Goal: Task Accomplishment & Management: Manage account settings

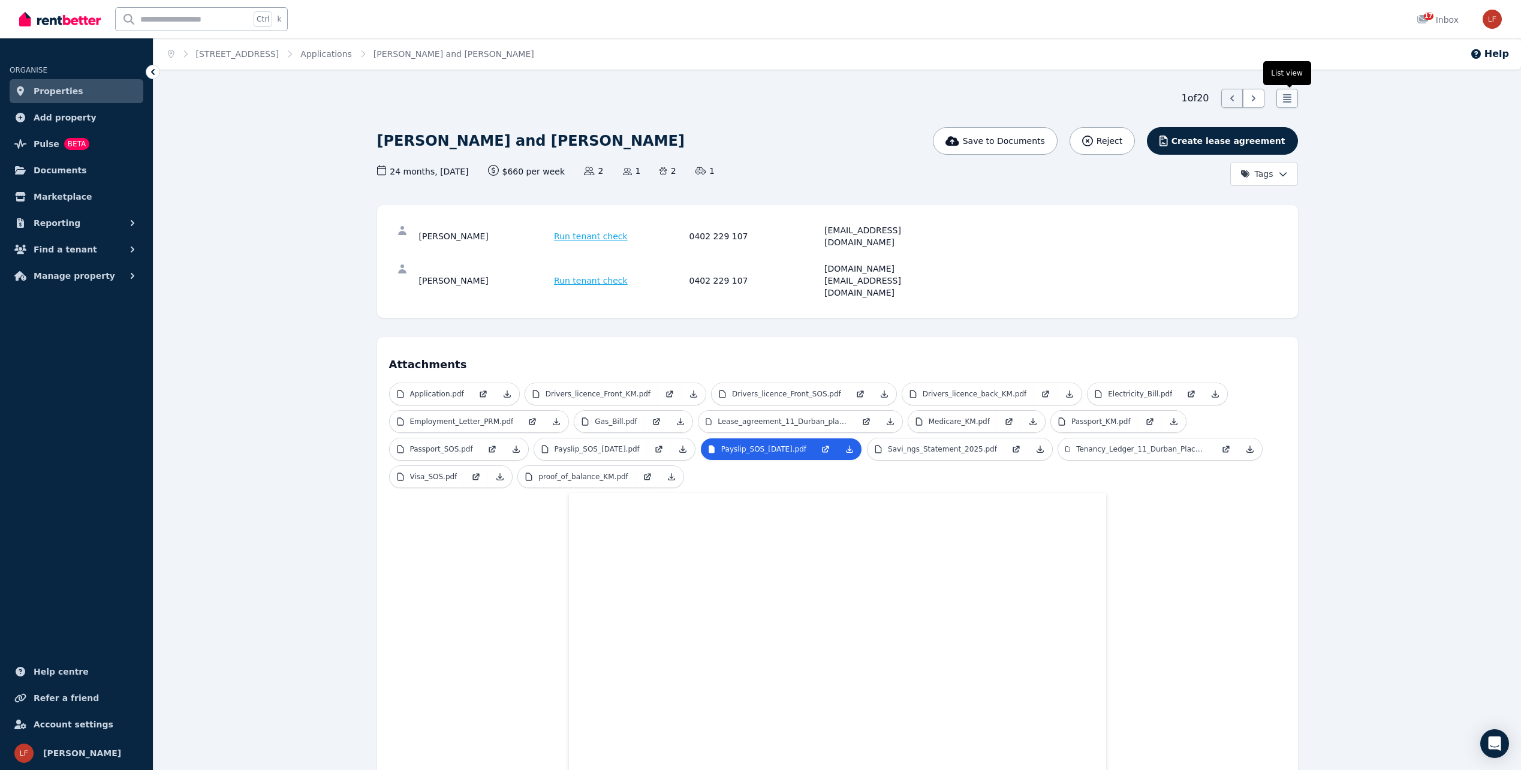
click at [1291, 100] on icon at bounding box center [1287, 98] width 12 height 12
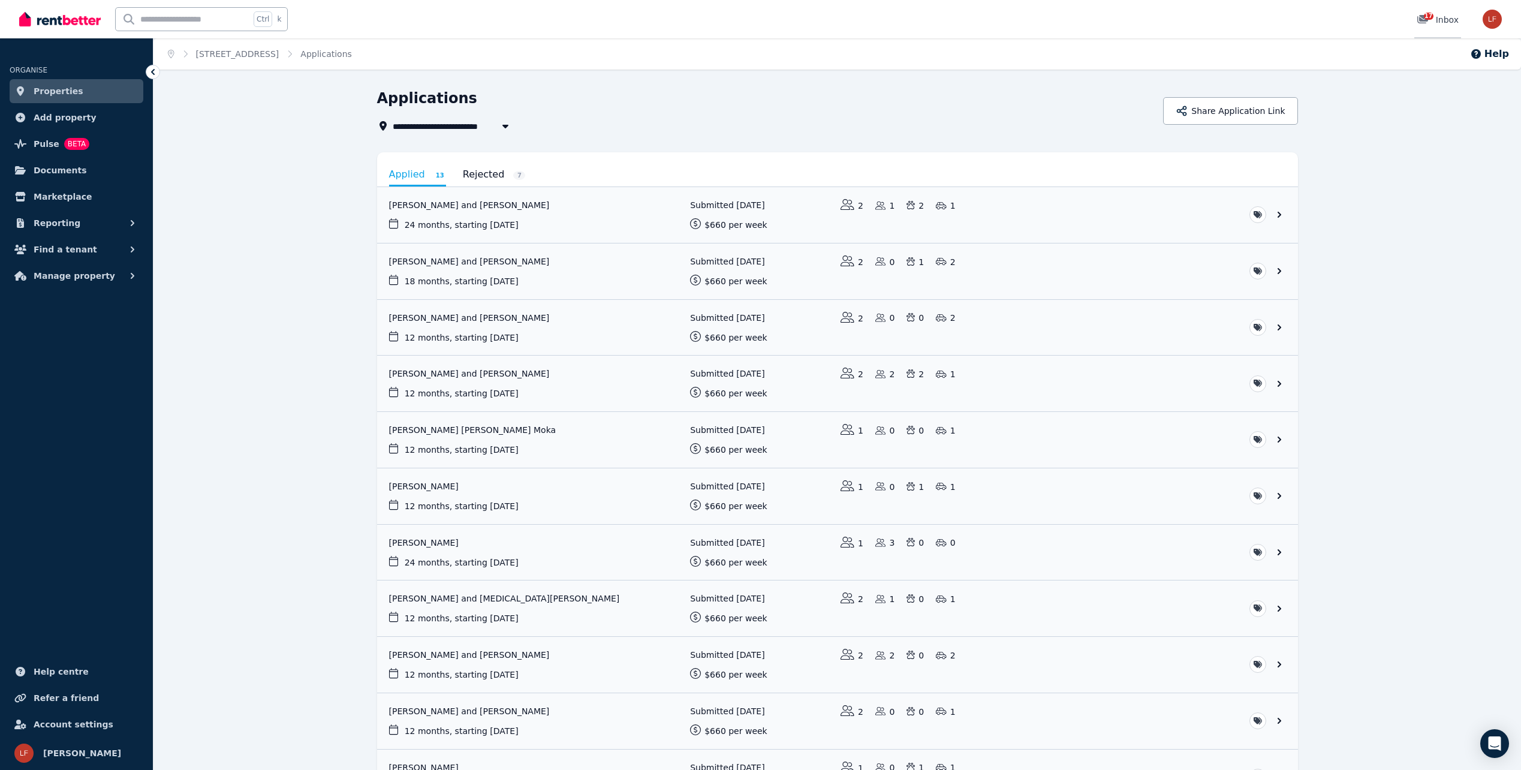
click at [1424, 19] on icon at bounding box center [1423, 19] width 11 height 8
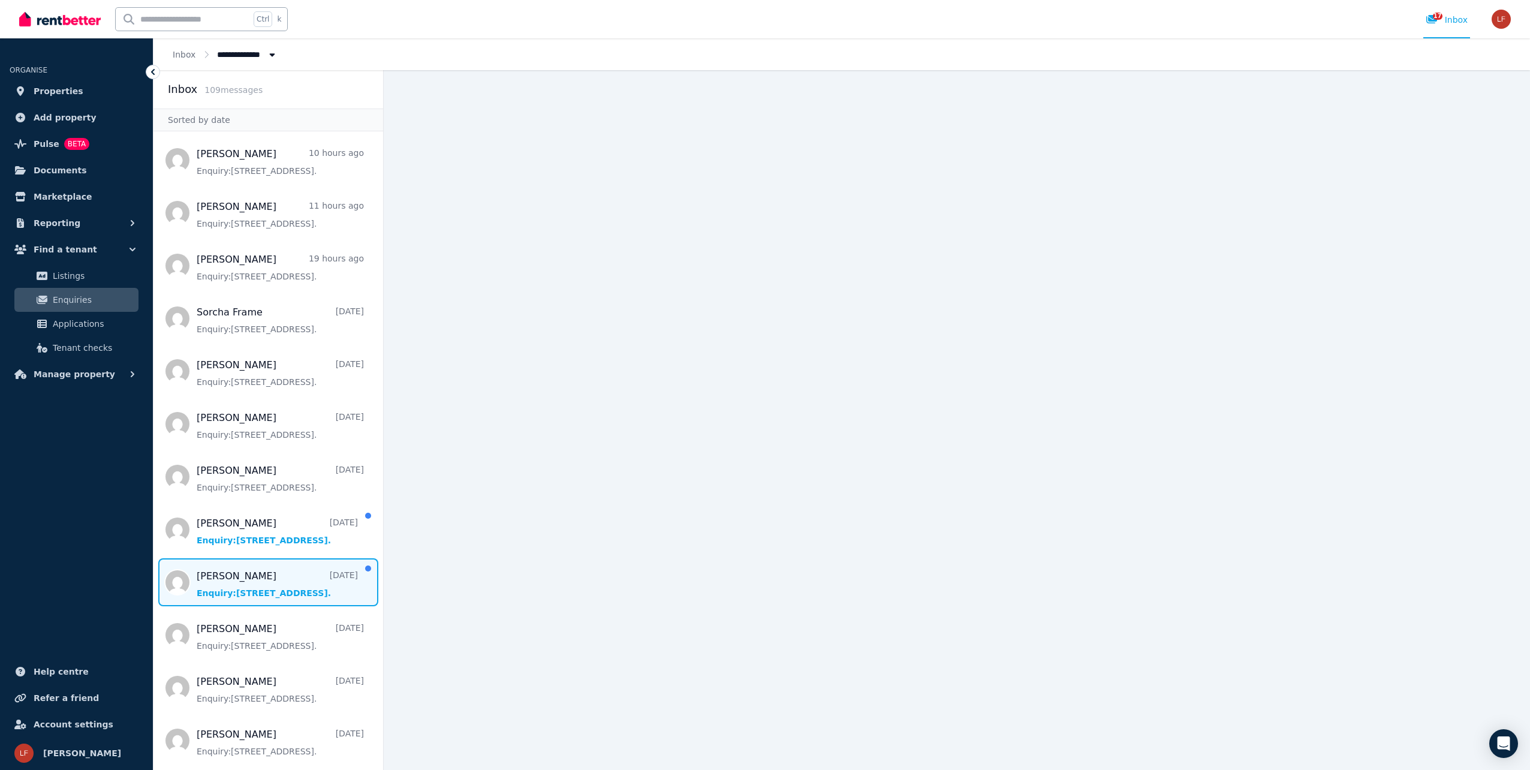
click at [278, 606] on span "Message list" at bounding box center [269, 582] width 230 height 48
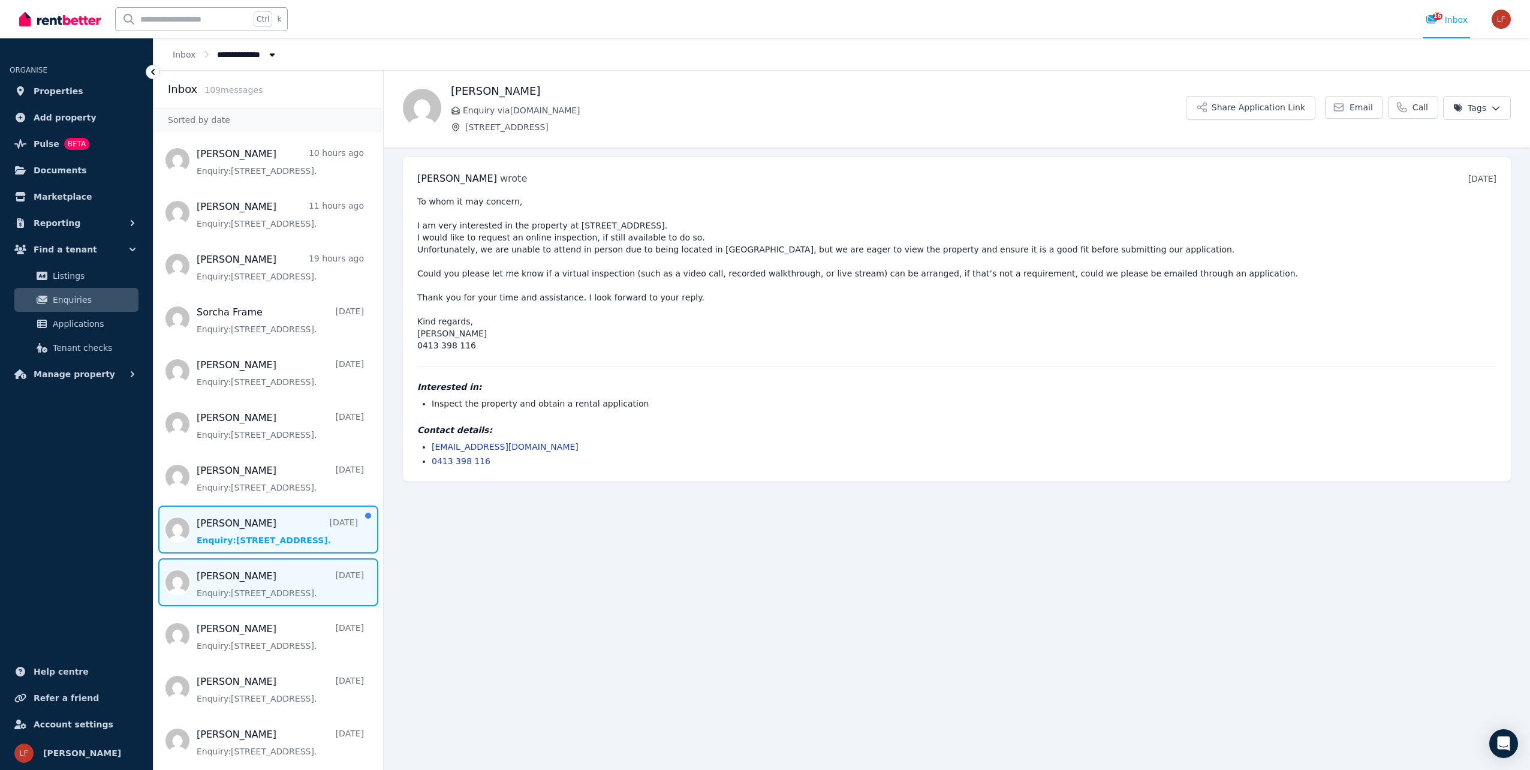
click at [251, 553] on span "Message list" at bounding box center [269, 529] width 230 height 48
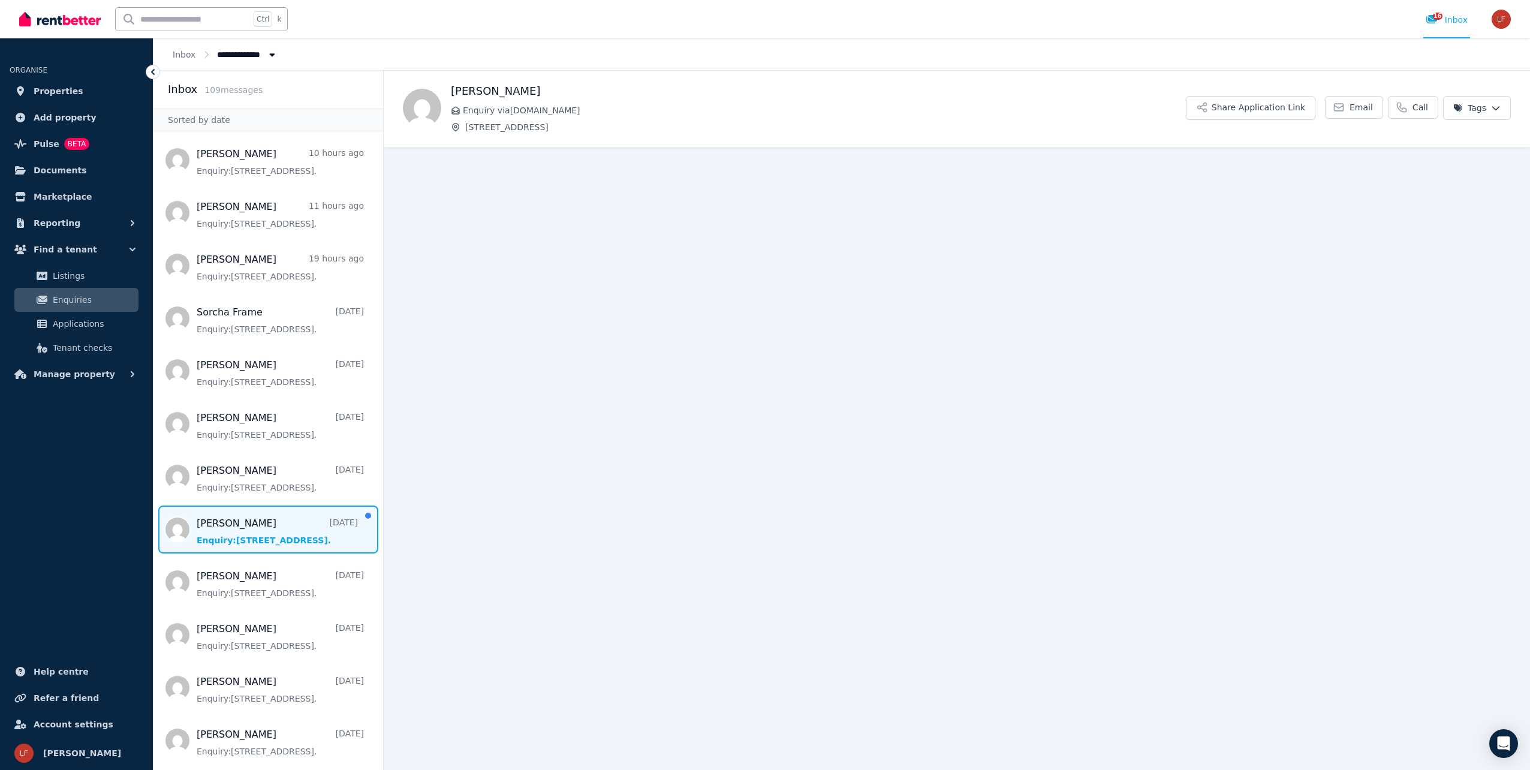
click at [251, 553] on span "Message list" at bounding box center [269, 529] width 230 height 48
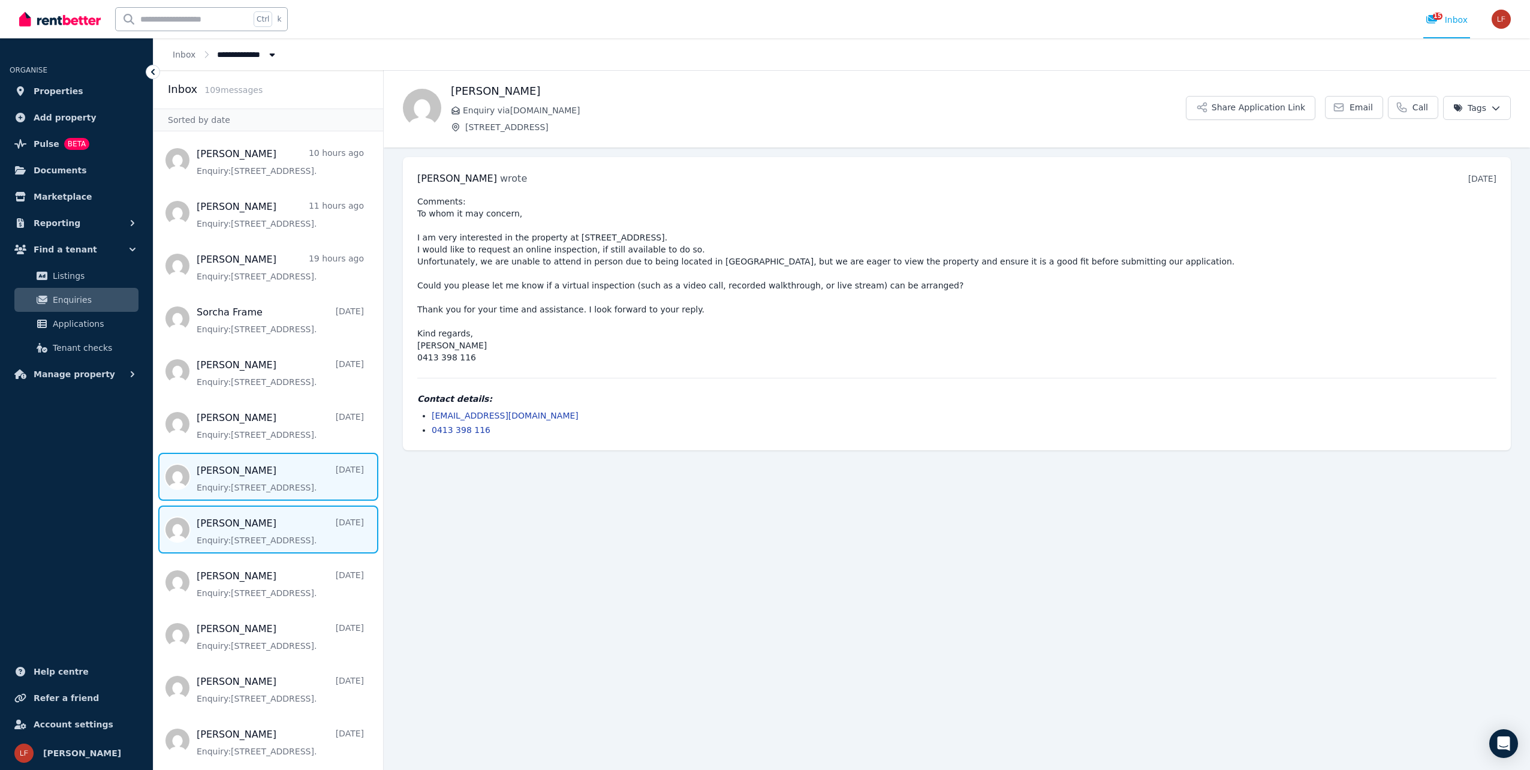
click at [258, 501] on span "Message list" at bounding box center [269, 477] width 230 height 48
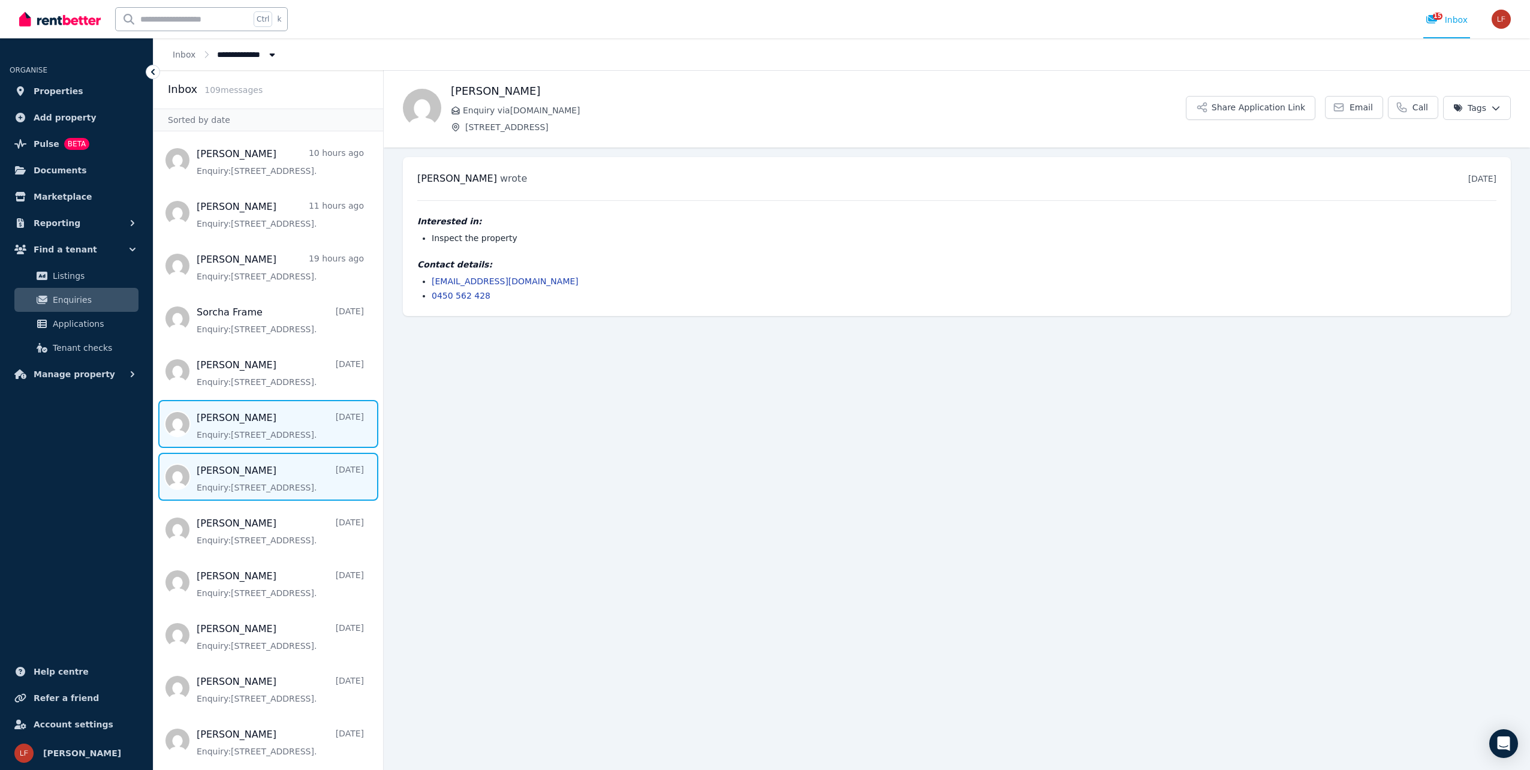
click at [260, 448] on span "Message list" at bounding box center [269, 424] width 230 height 48
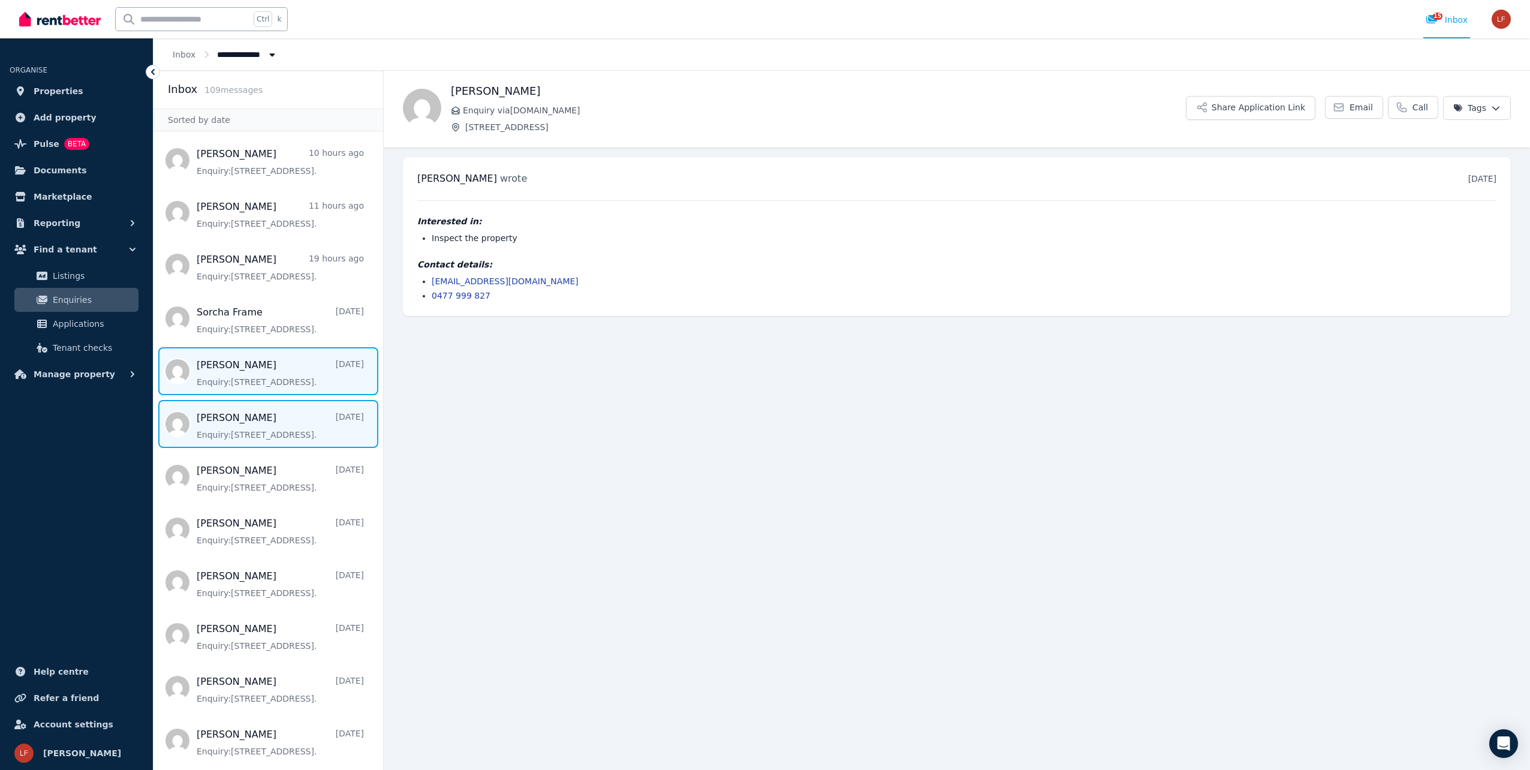
click at [275, 395] on span "Message list" at bounding box center [269, 371] width 230 height 48
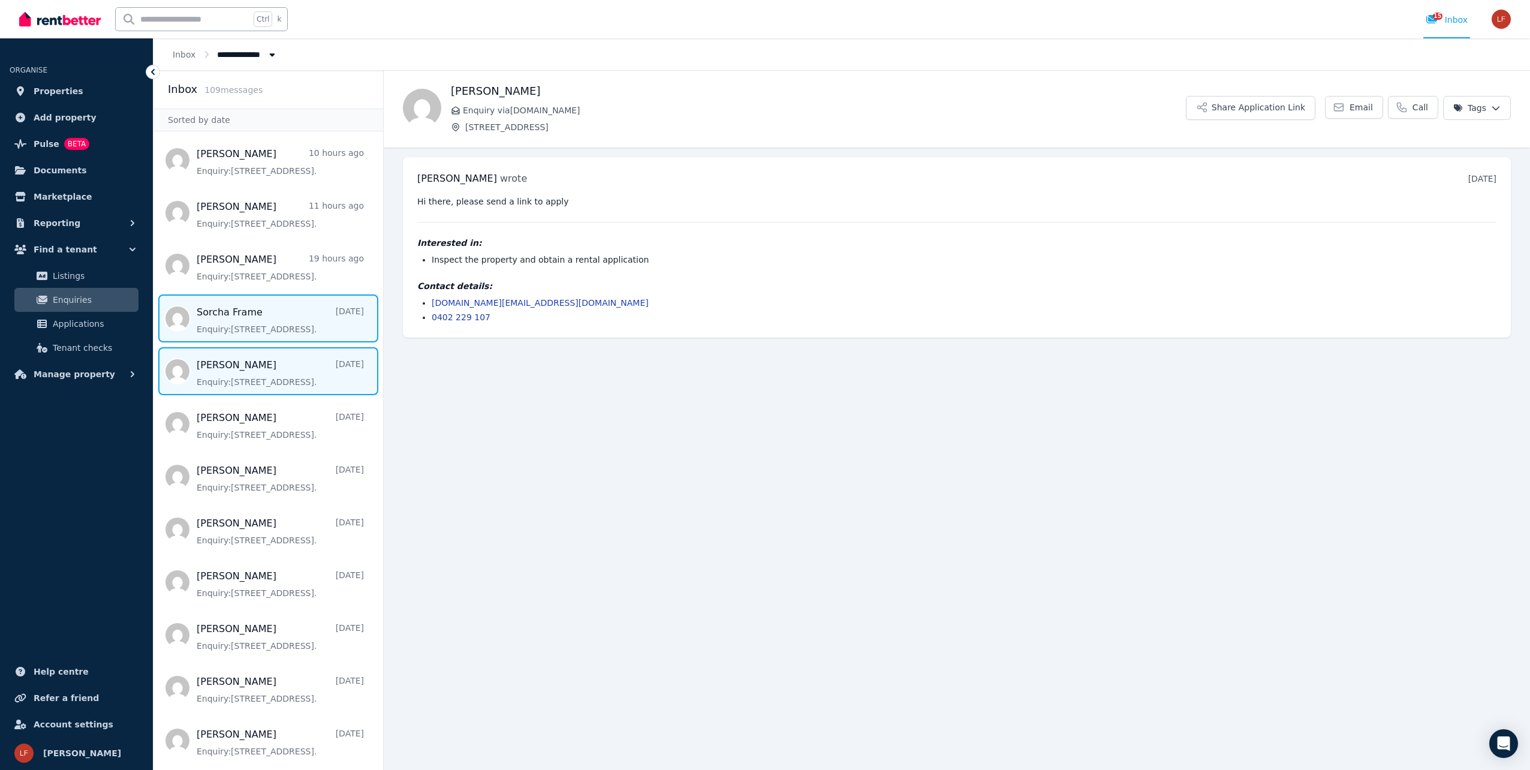
click at [267, 341] on span "Message list" at bounding box center [269, 318] width 230 height 48
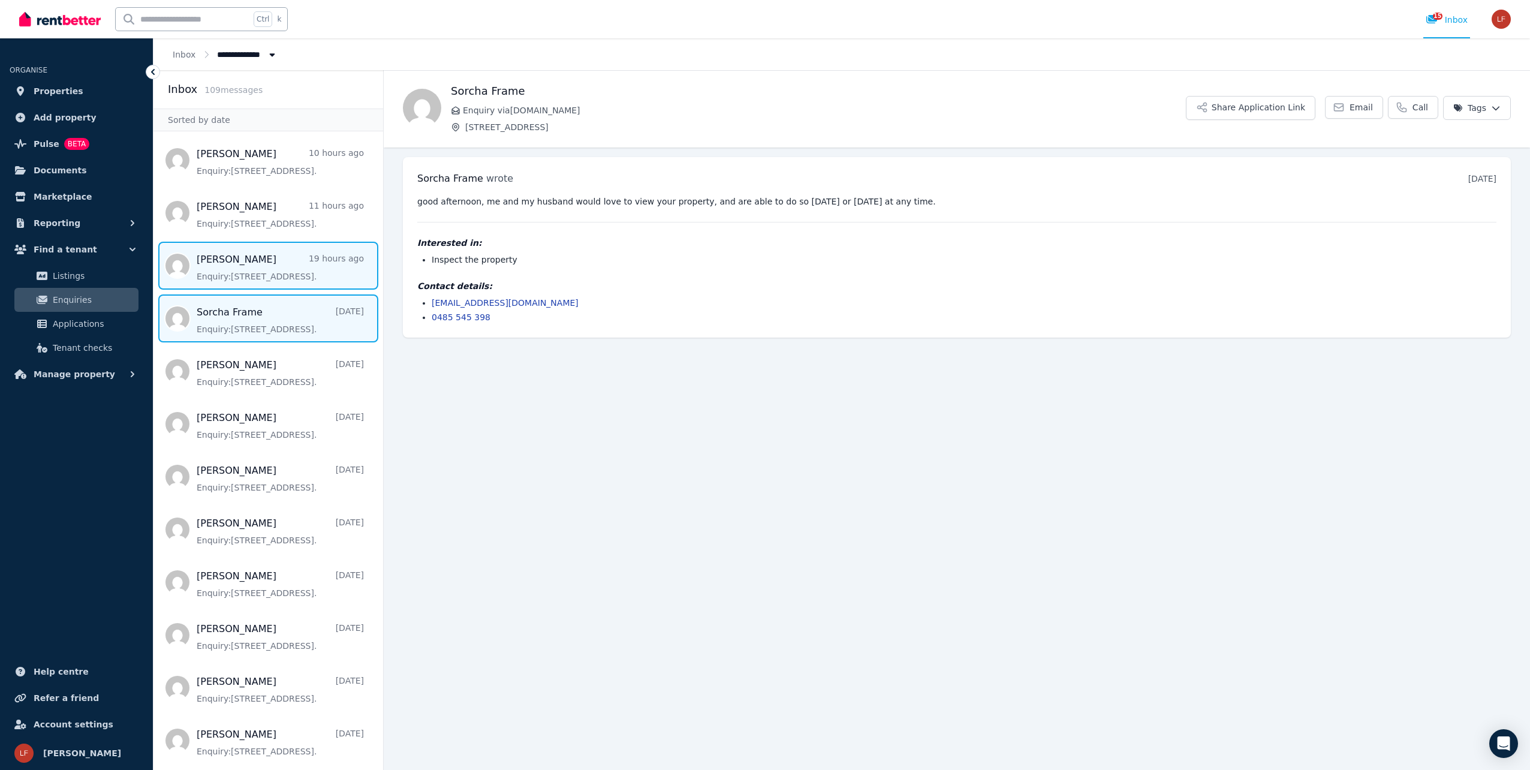
click at [256, 290] on span "Message list" at bounding box center [269, 266] width 230 height 48
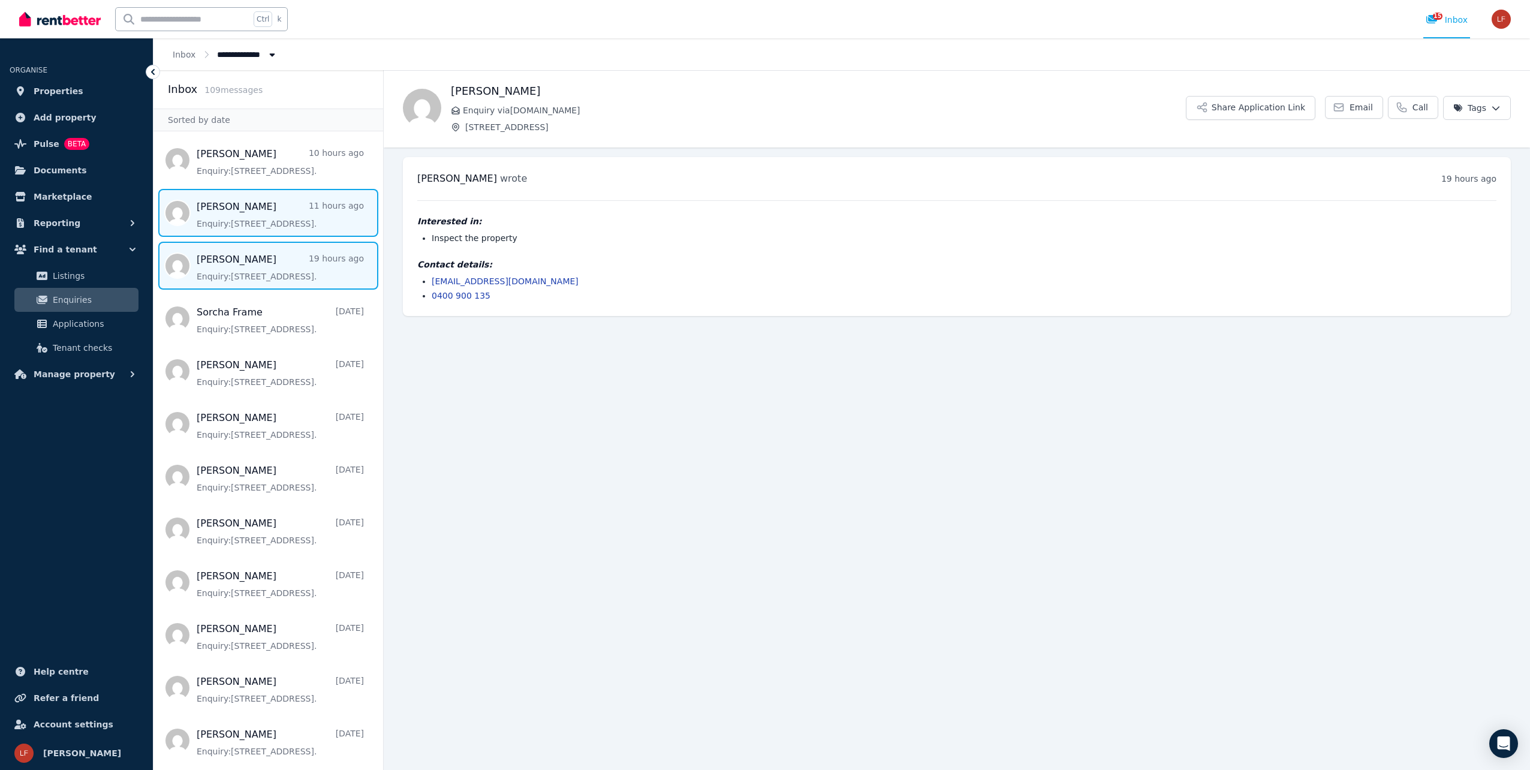
click at [275, 237] on span "Message list" at bounding box center [269, 213] width 230 height 48
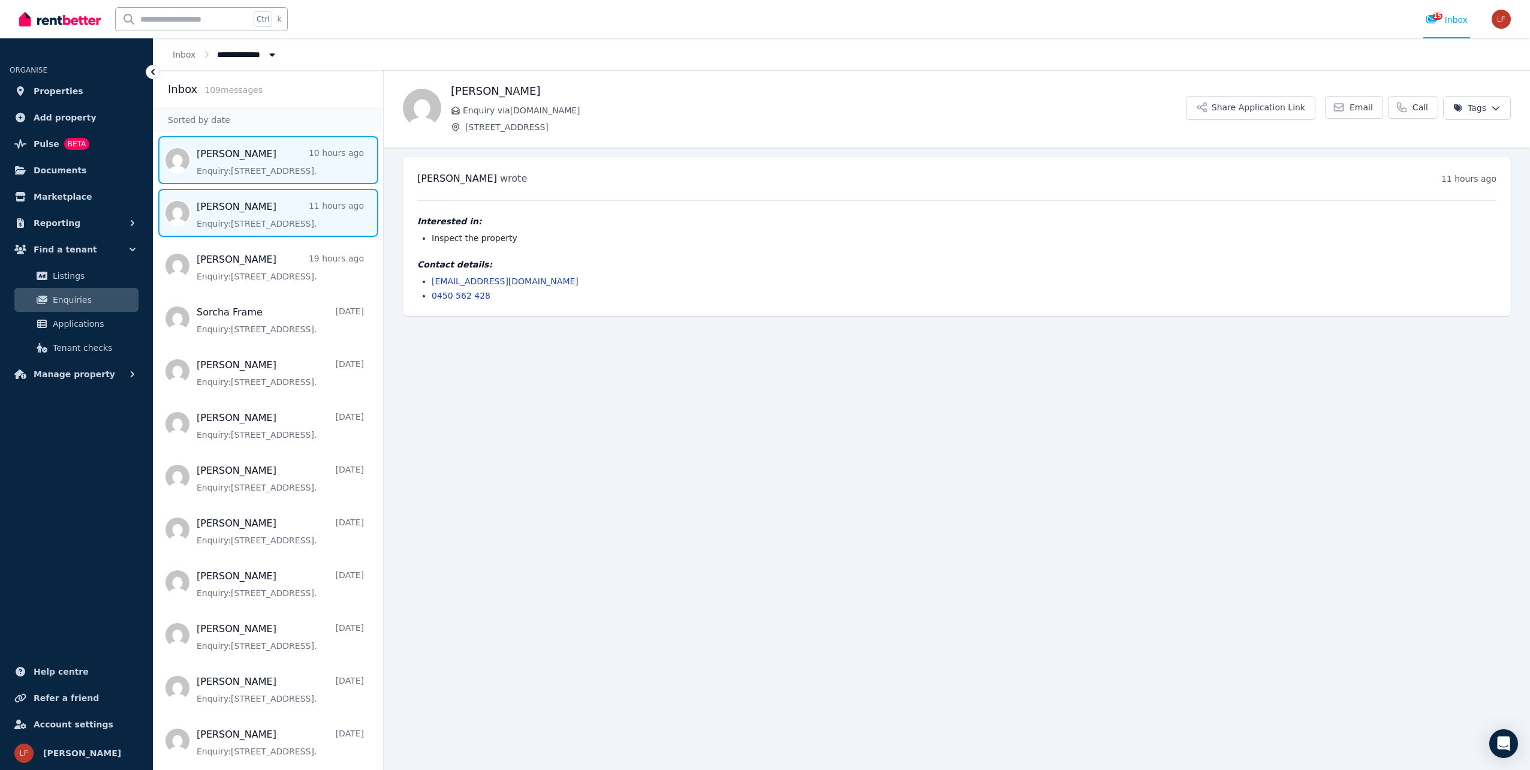
click at [288, 167] on span "Message list" at bounding box center [269, 160] width 230 height 48
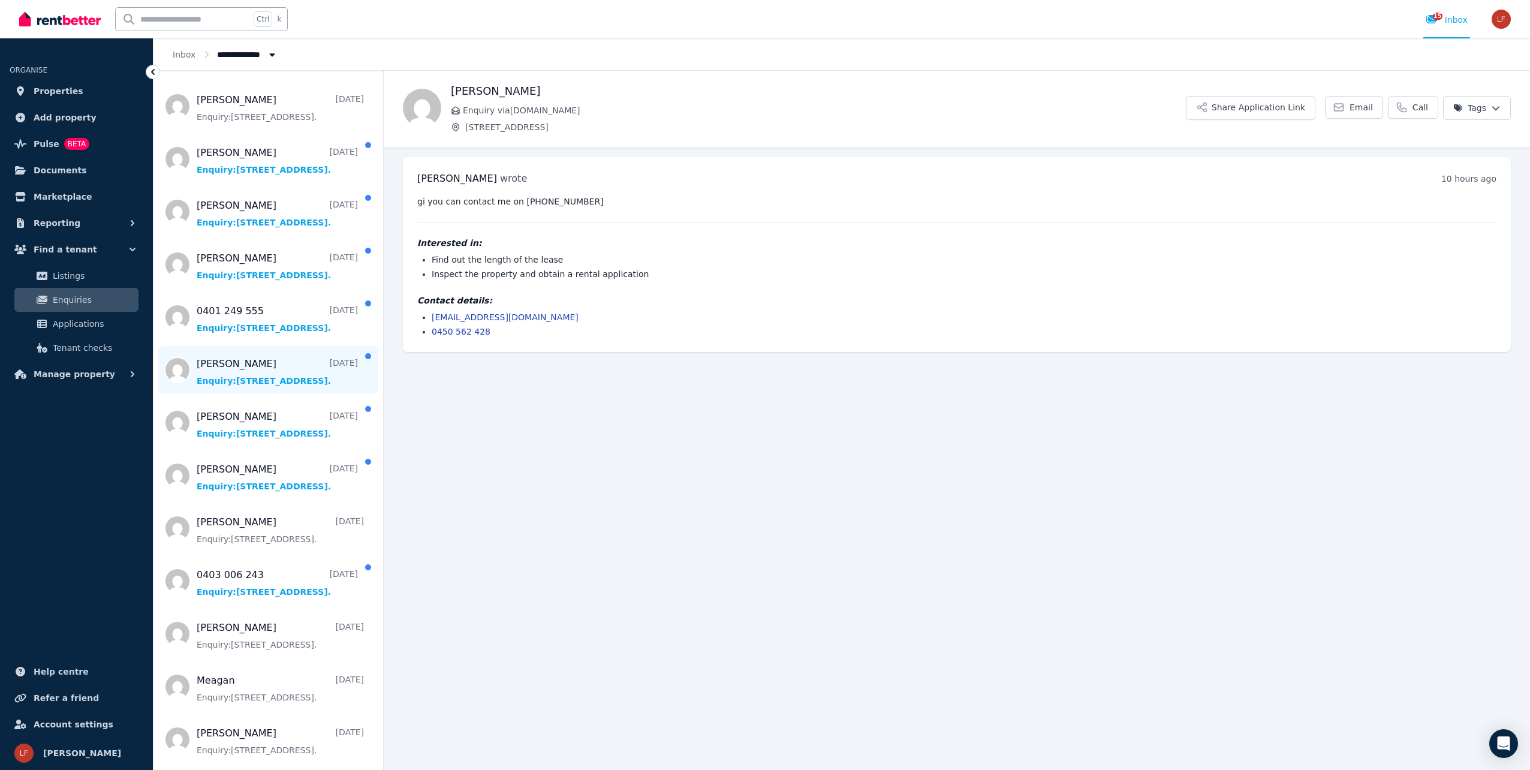
scroll to position [1499, 0]
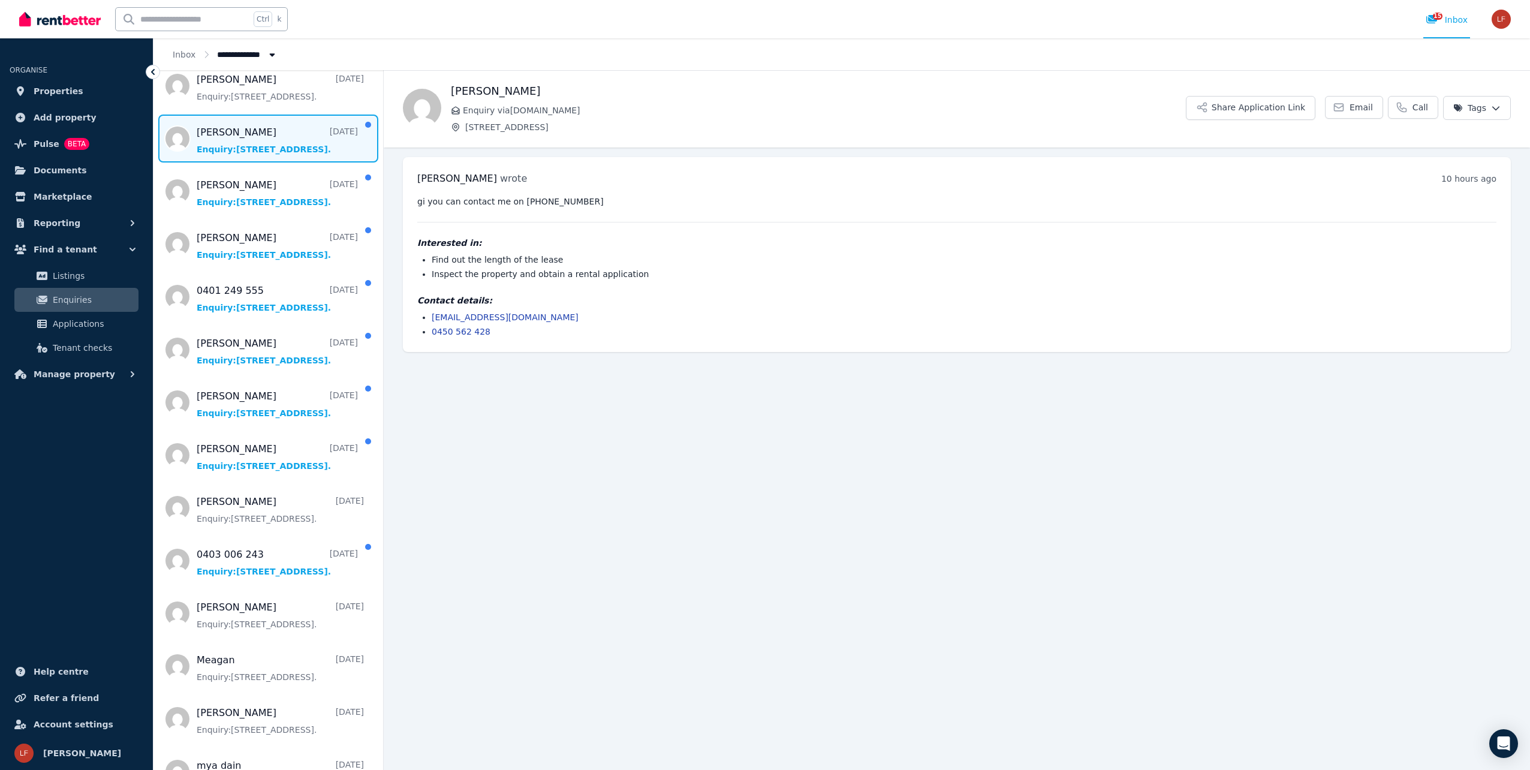
click at [261, 163] on span "Message list" at bounding box center [269, 139] width 230 height 48
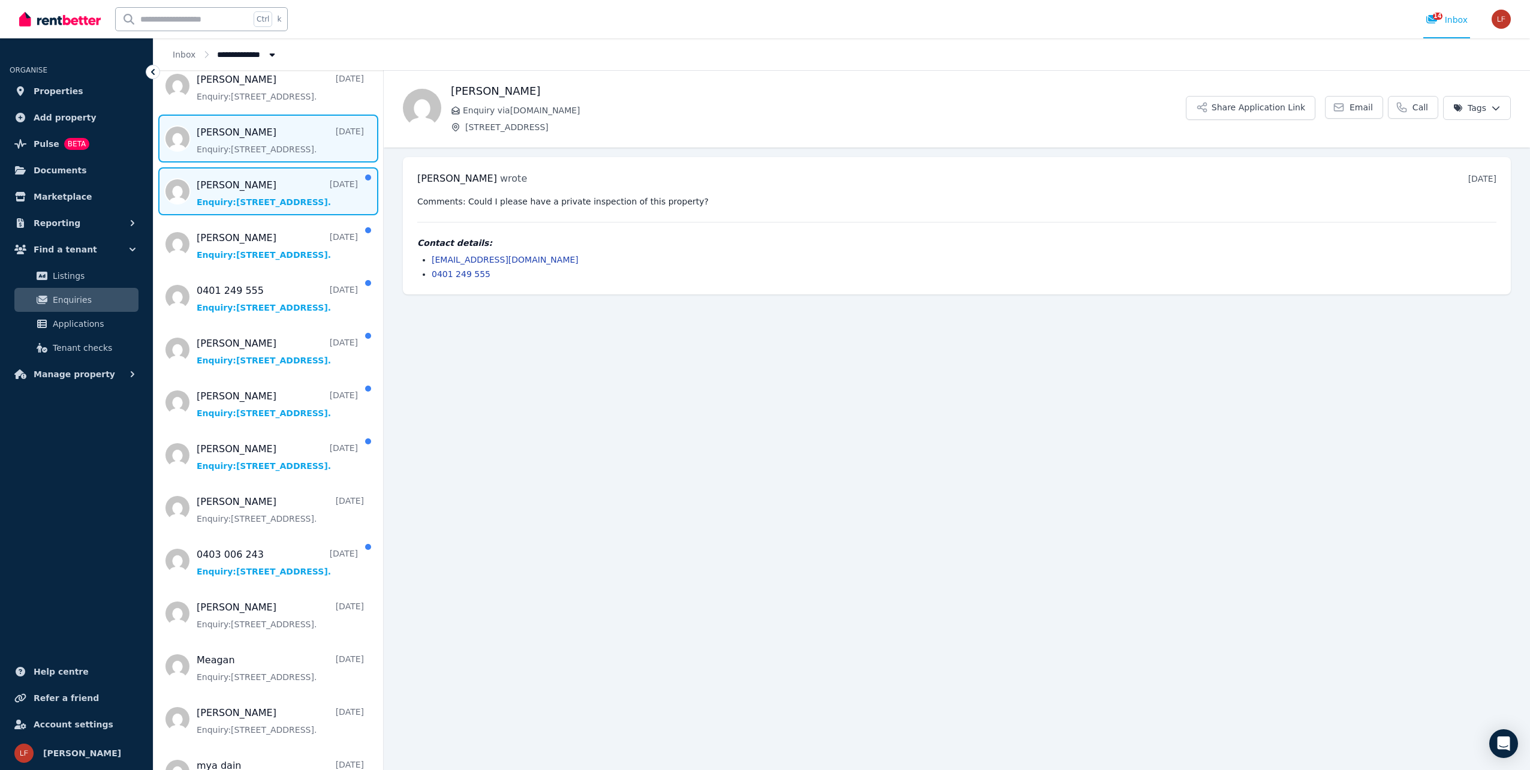
click at [255, 215] on span "Message list" at bounding box center [269, 191] width 230 height 48
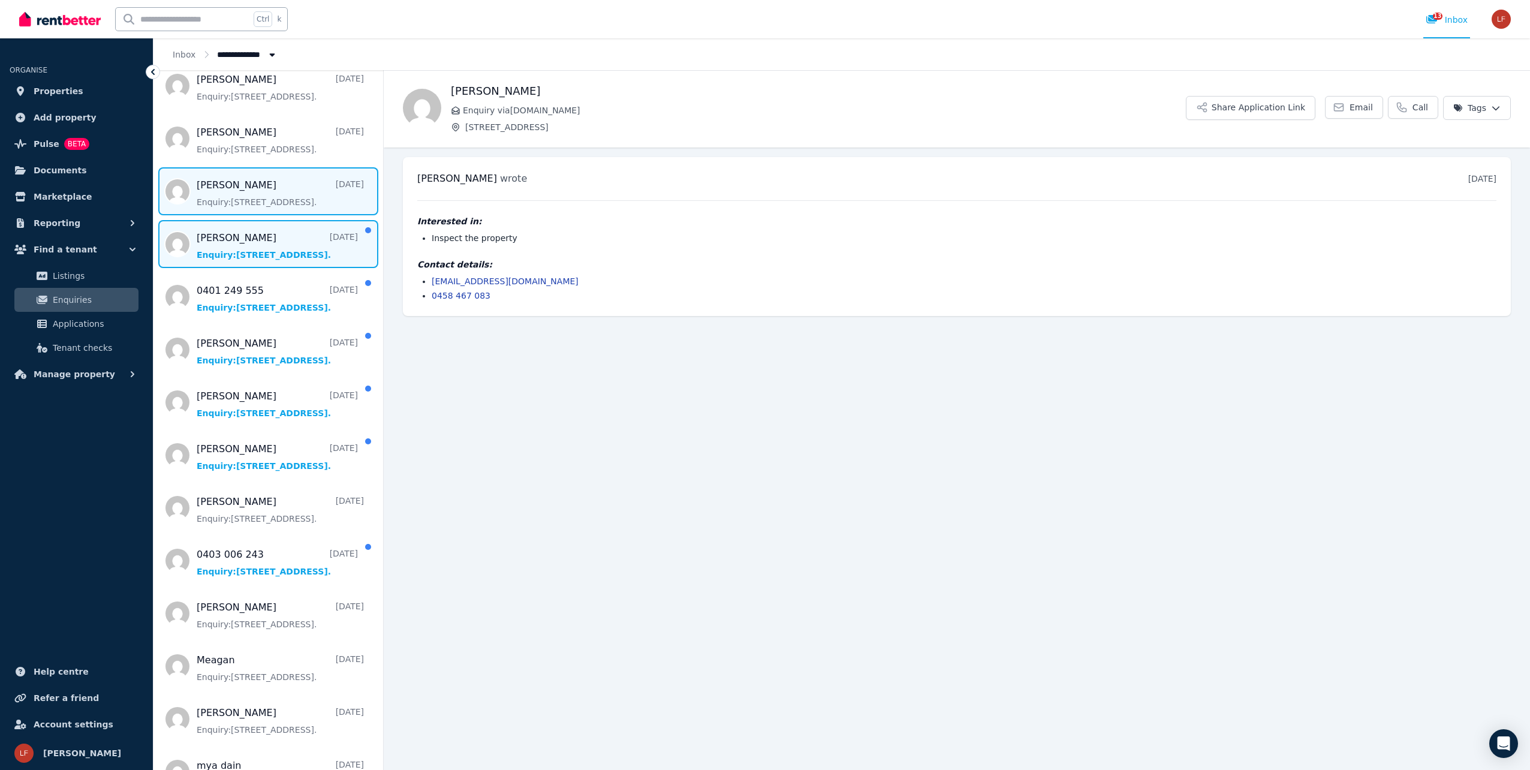
click at [251, 268] on span "Message list" at bounding box center [269, 244] width 230 height 48
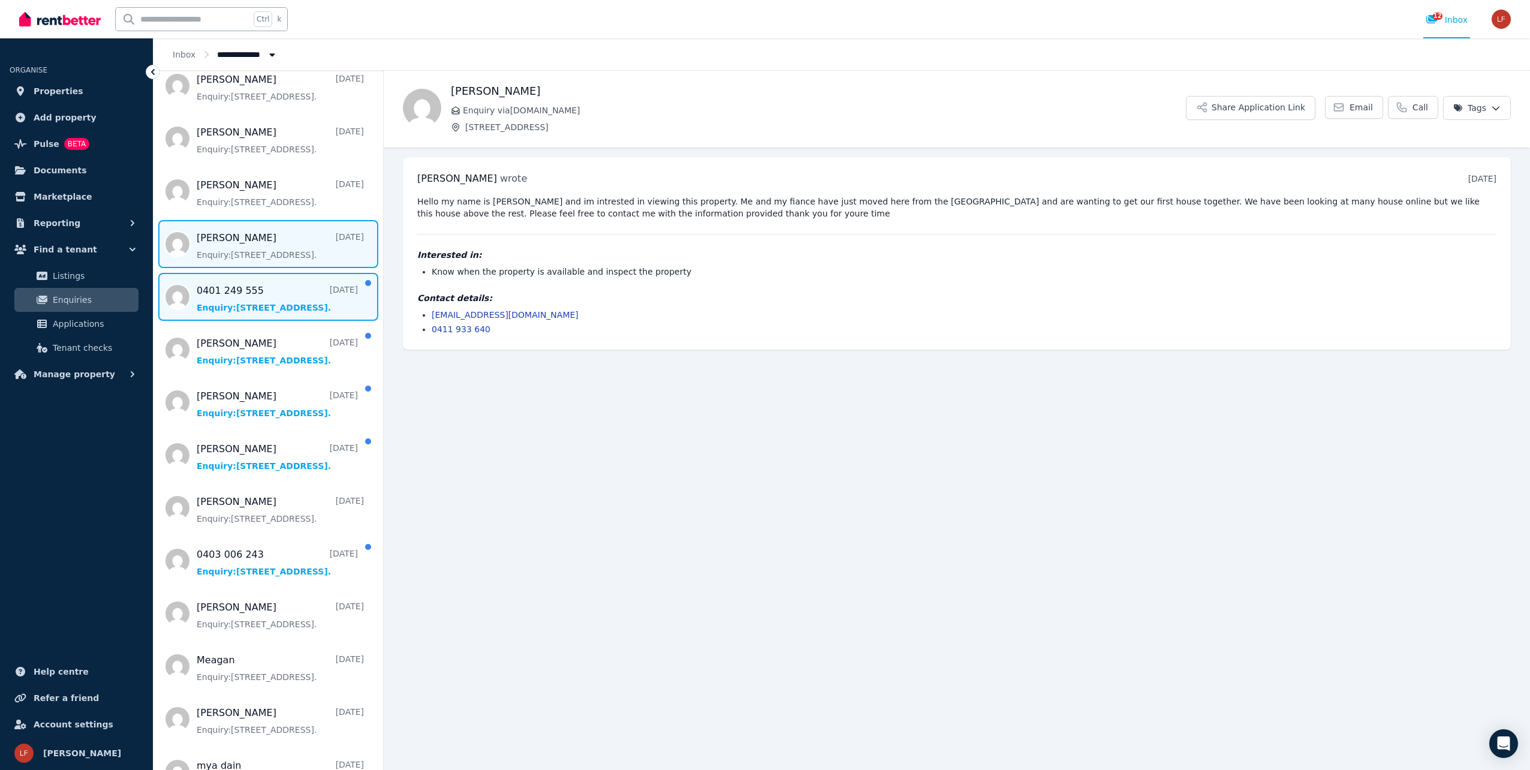
click at [240, 321] on span "Message list" at bounding box center [269, 297] width 230 height 48
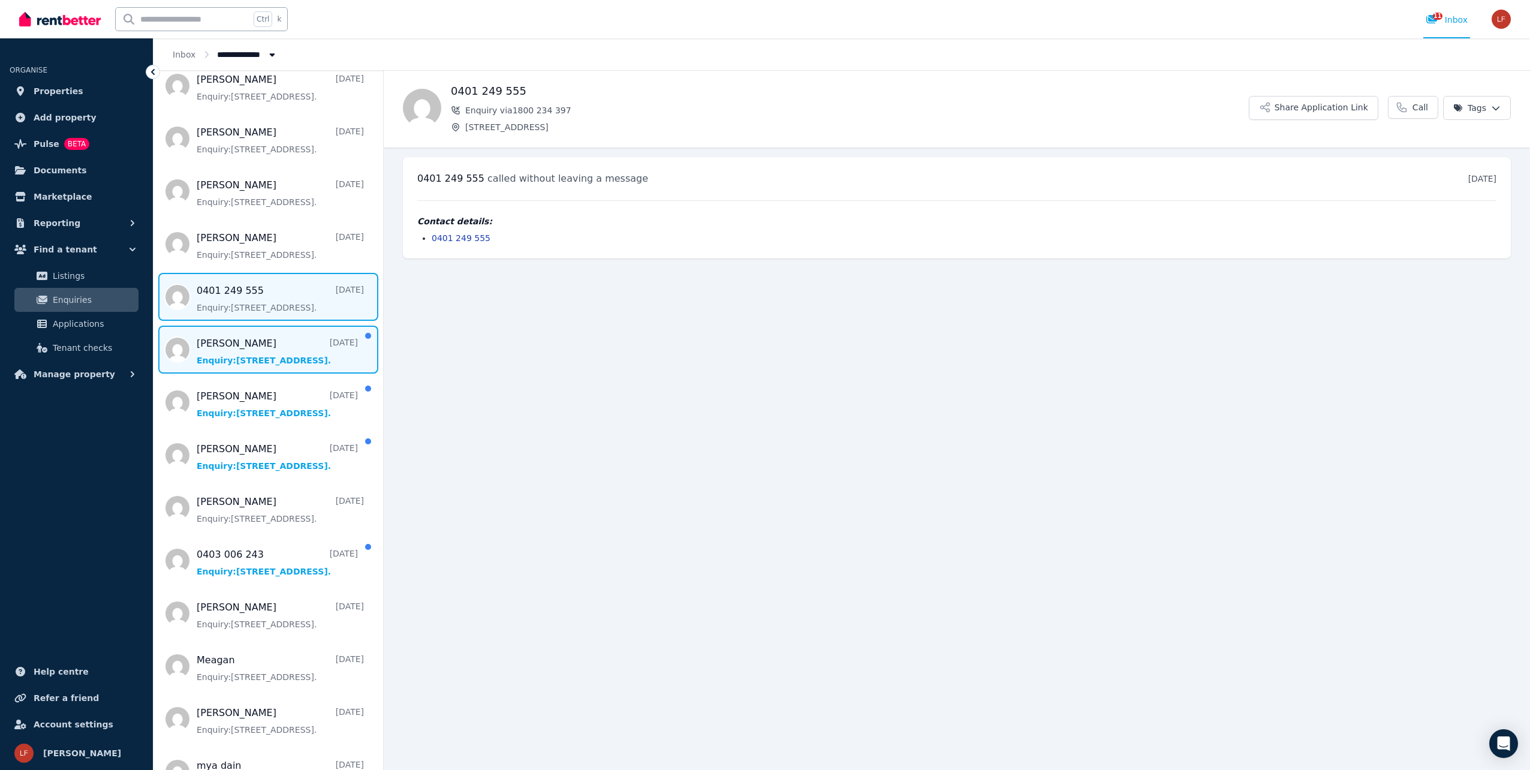
click at [248, 374] on span "Message list" at bounding box center [269, 350] width 230 height 48
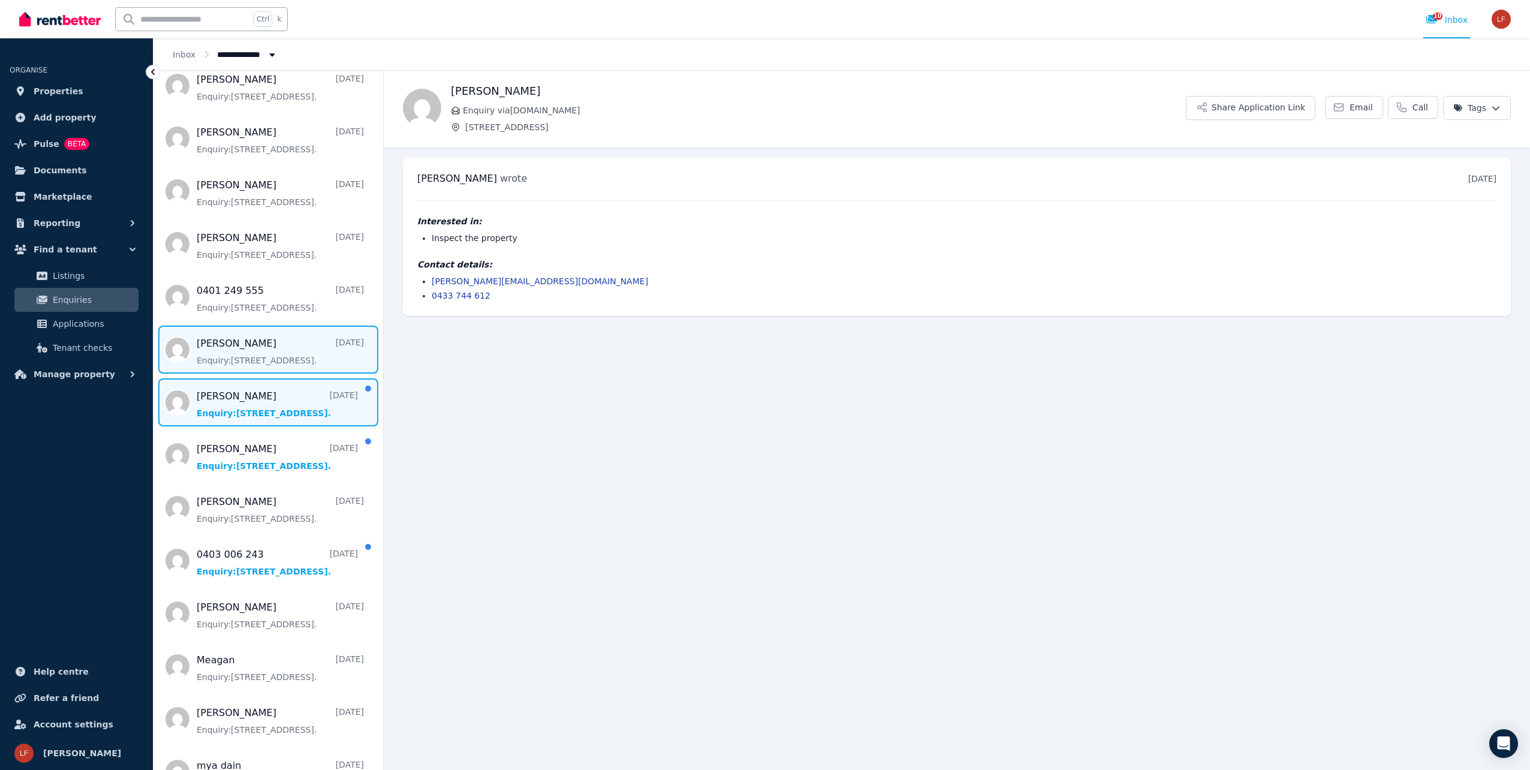
click at [245, 426] on span "Message list" at bounding box center [269, 402] width 230 height 48
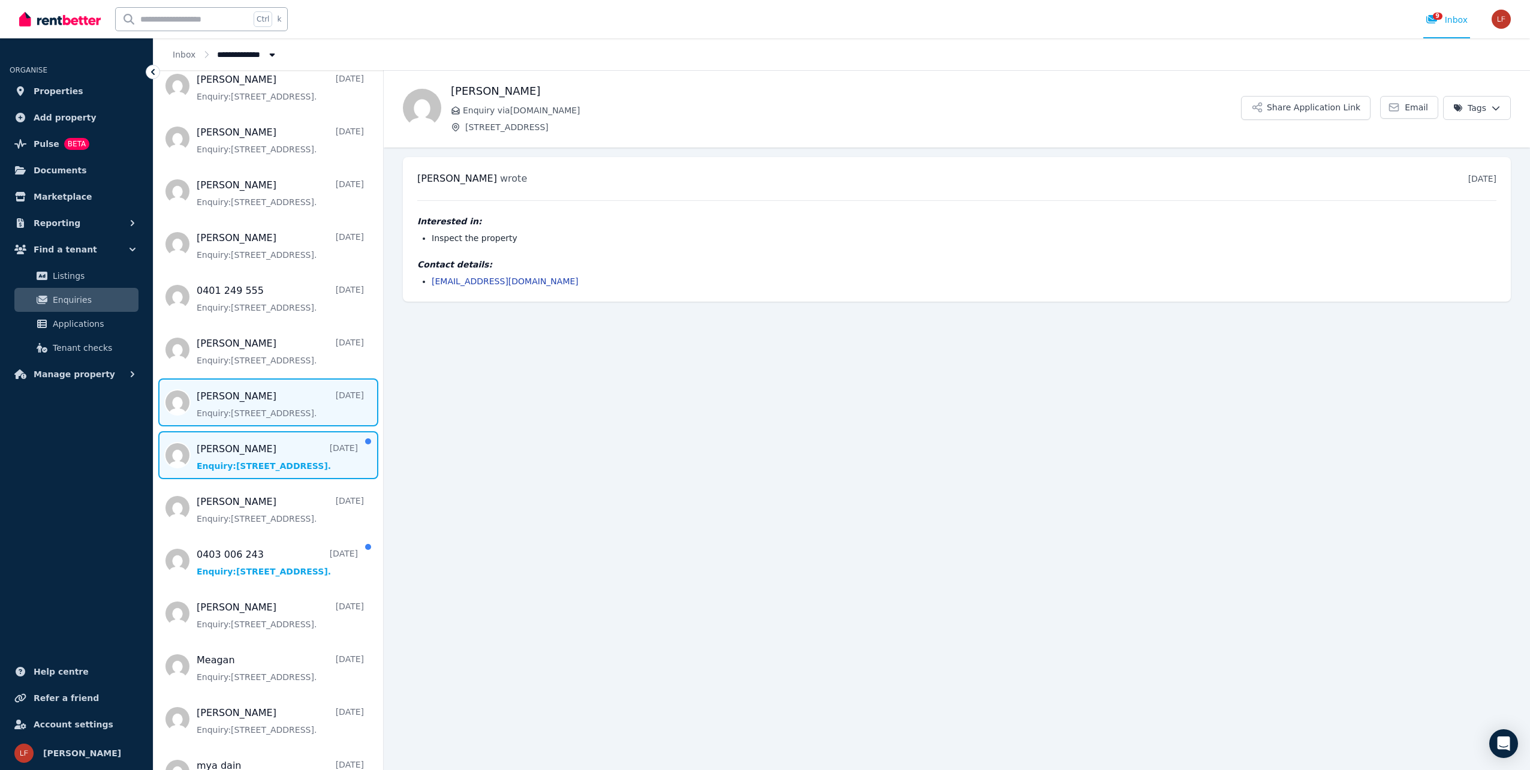
click at [244, 479] on span "Message list" at bounding box center [269, 455] width 230 height 48
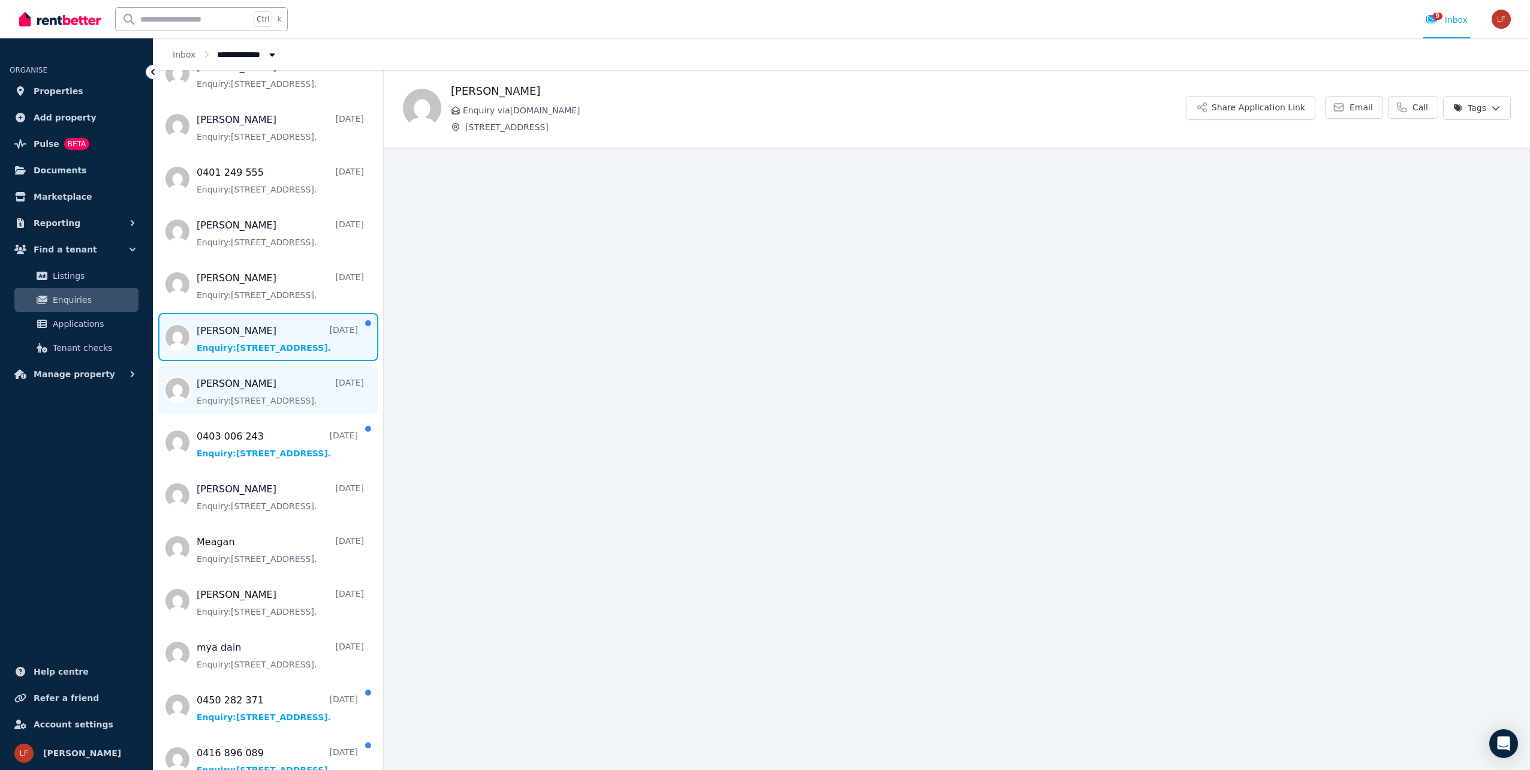
scroll to position [1619, 0]
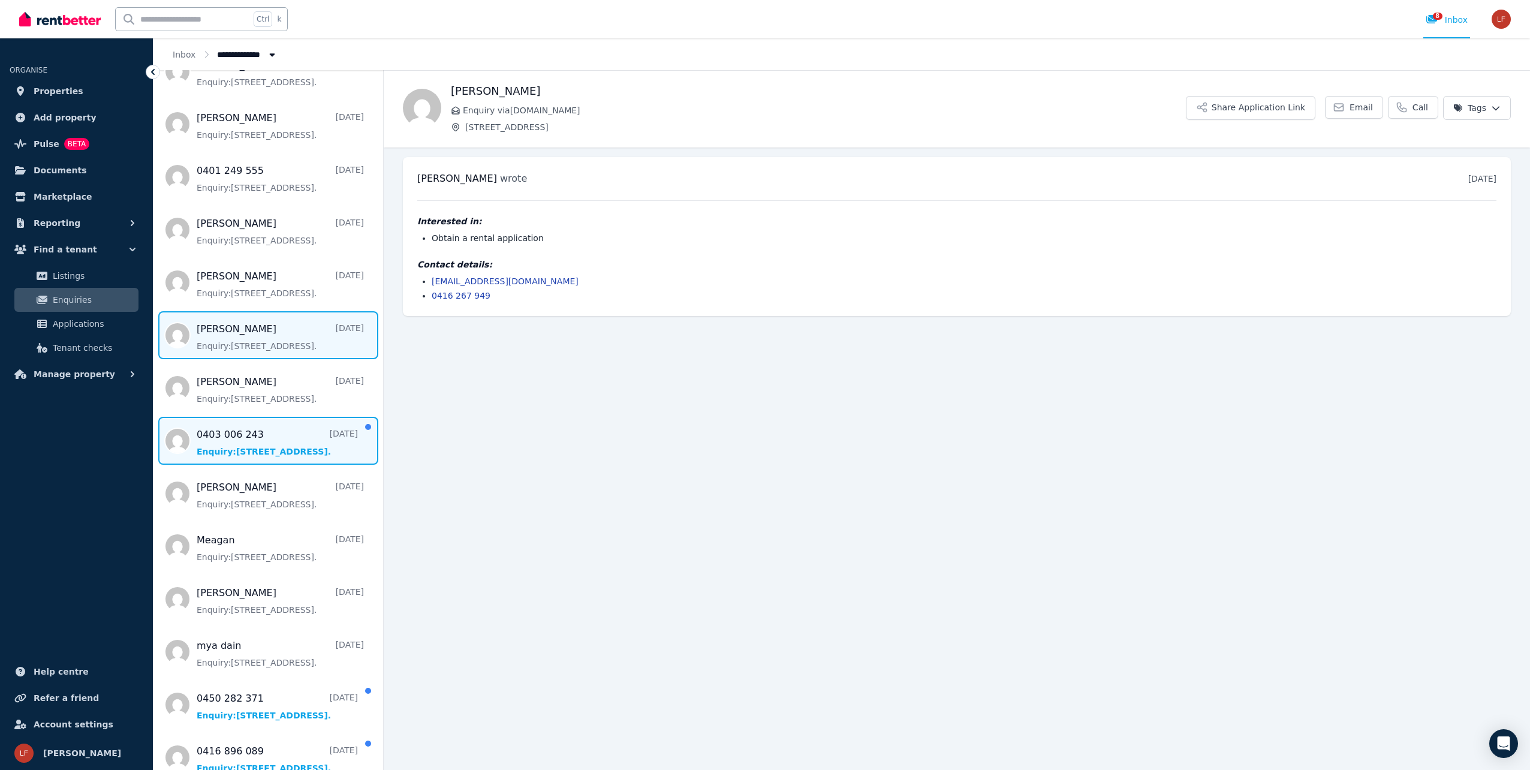
click at [263, 462] on span "Message list" at bounding box center [269, 441] width 230 height 48
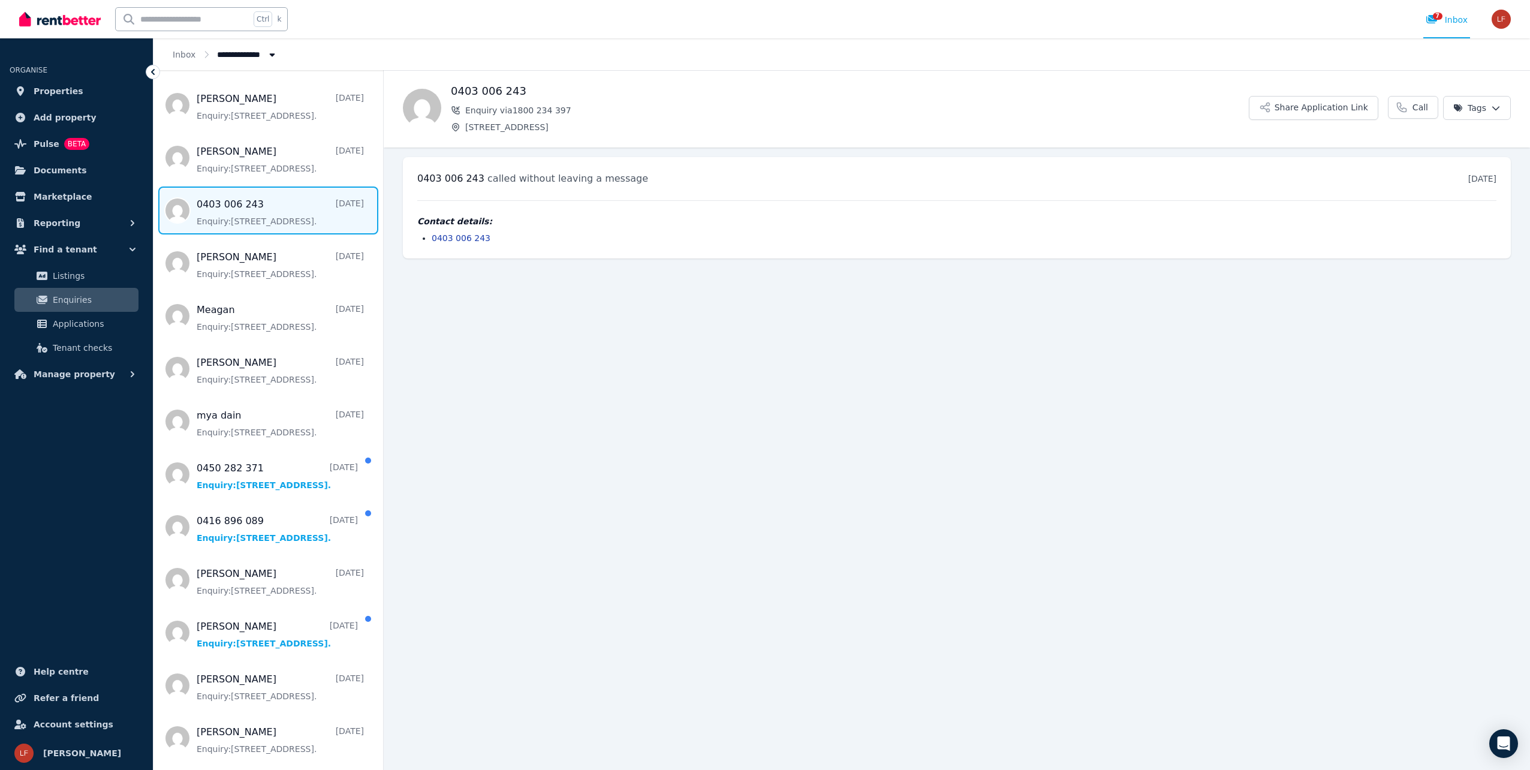
scroll to position [1859, 0]
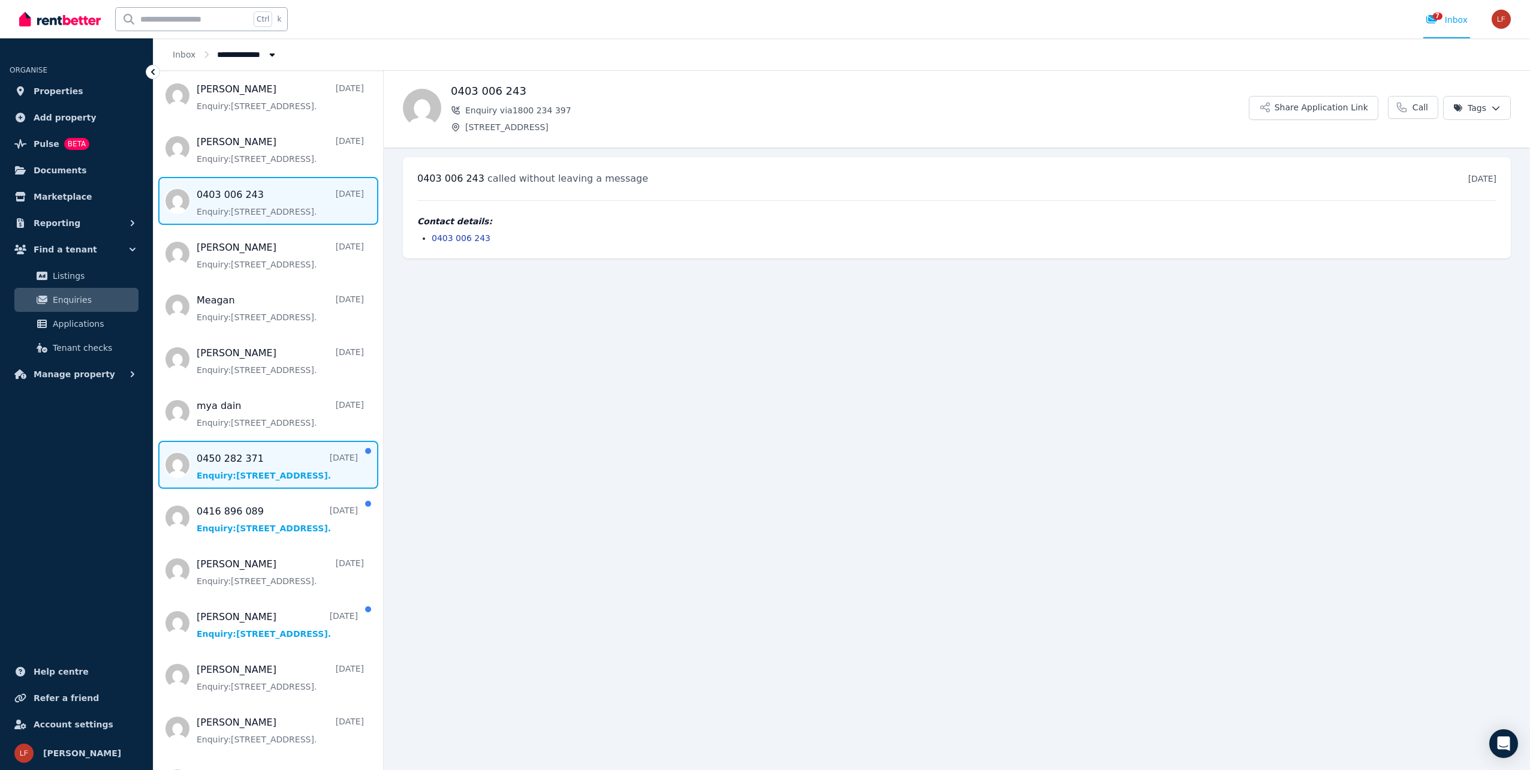
click at [261, 489] on span "Message list" at bounding box center [269, 465] width 230 height 48
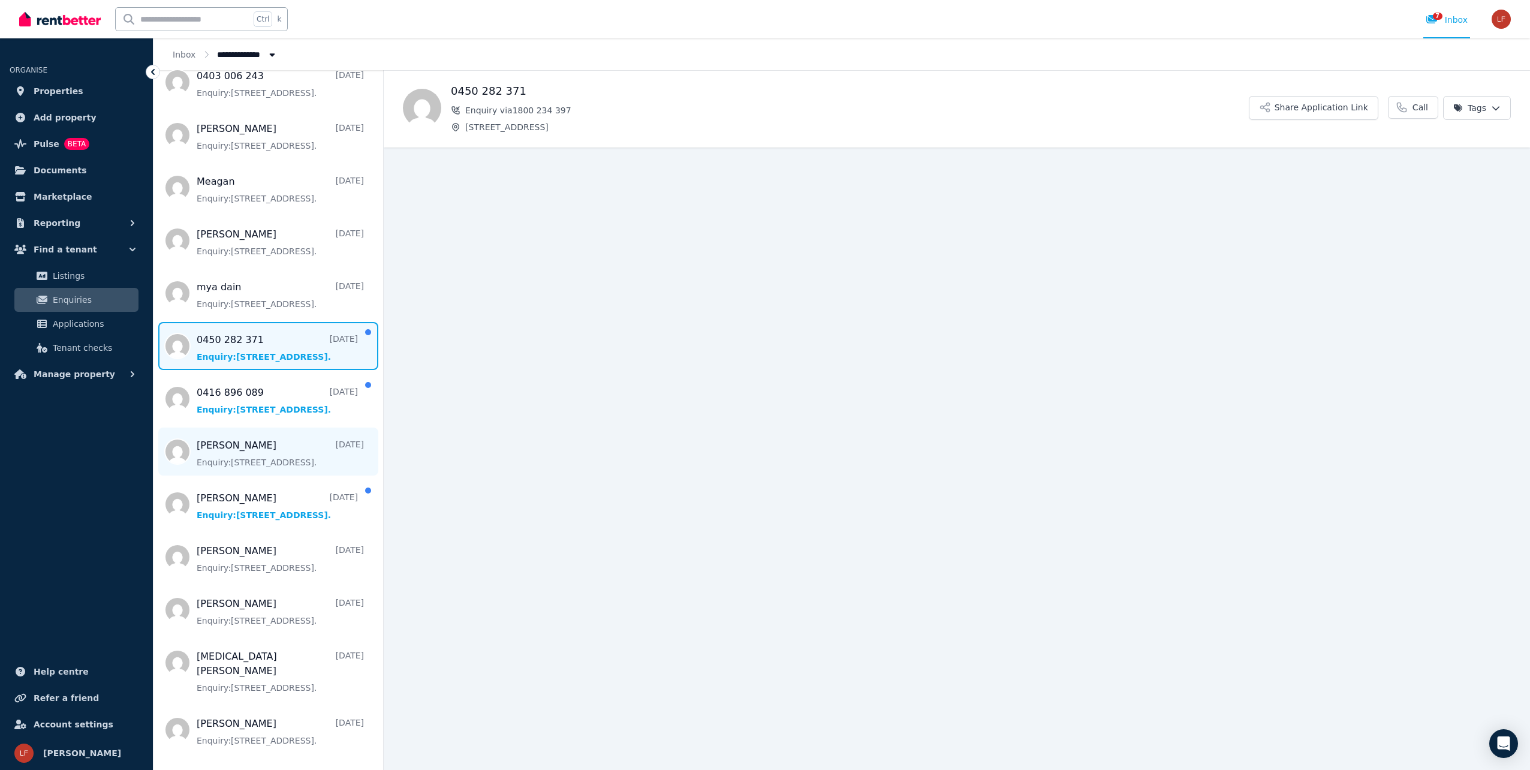
scroll to position [1979, 0]
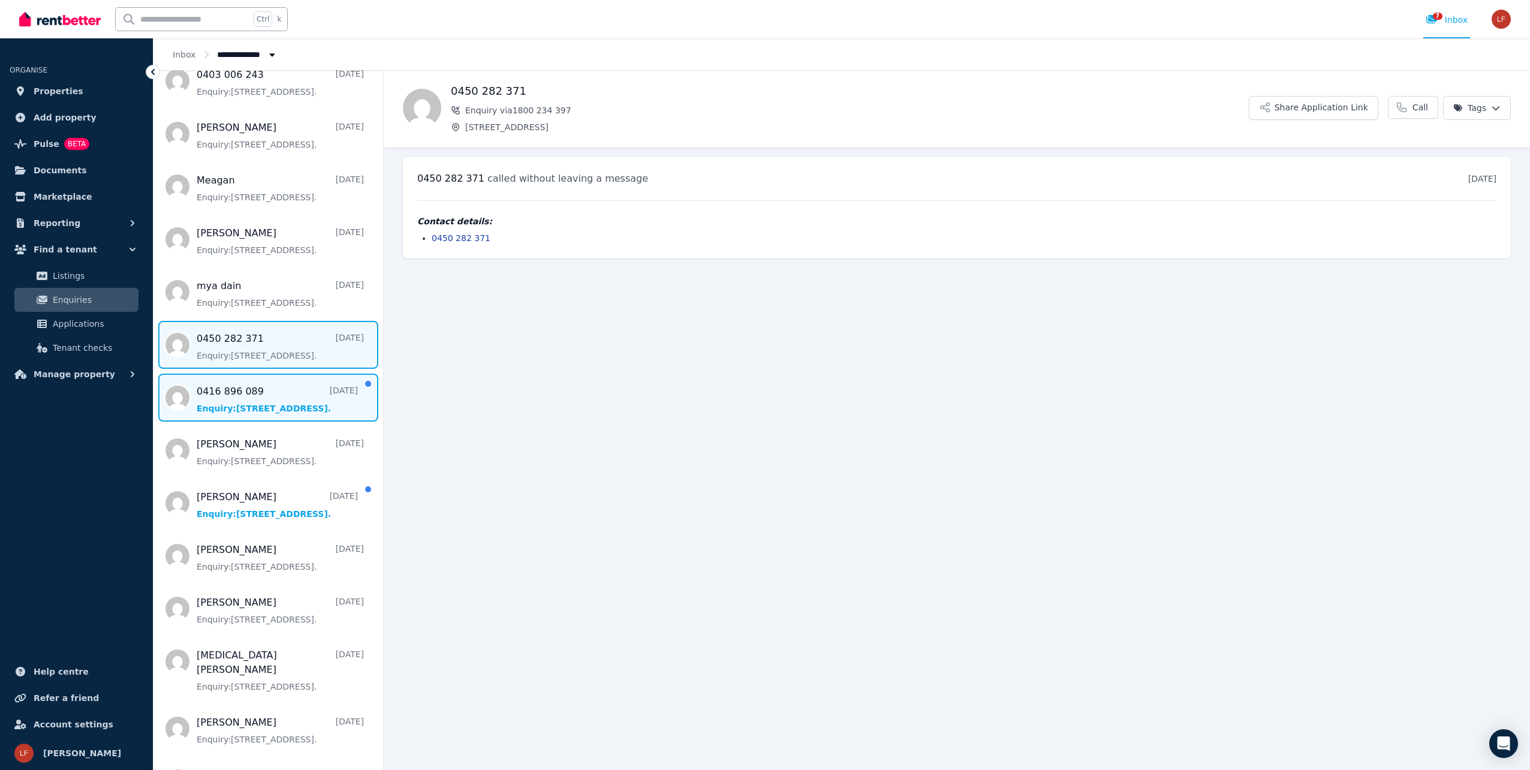
click at [263, 422] on span "Message list" at bounding box center [269, 398] width 230 height 48
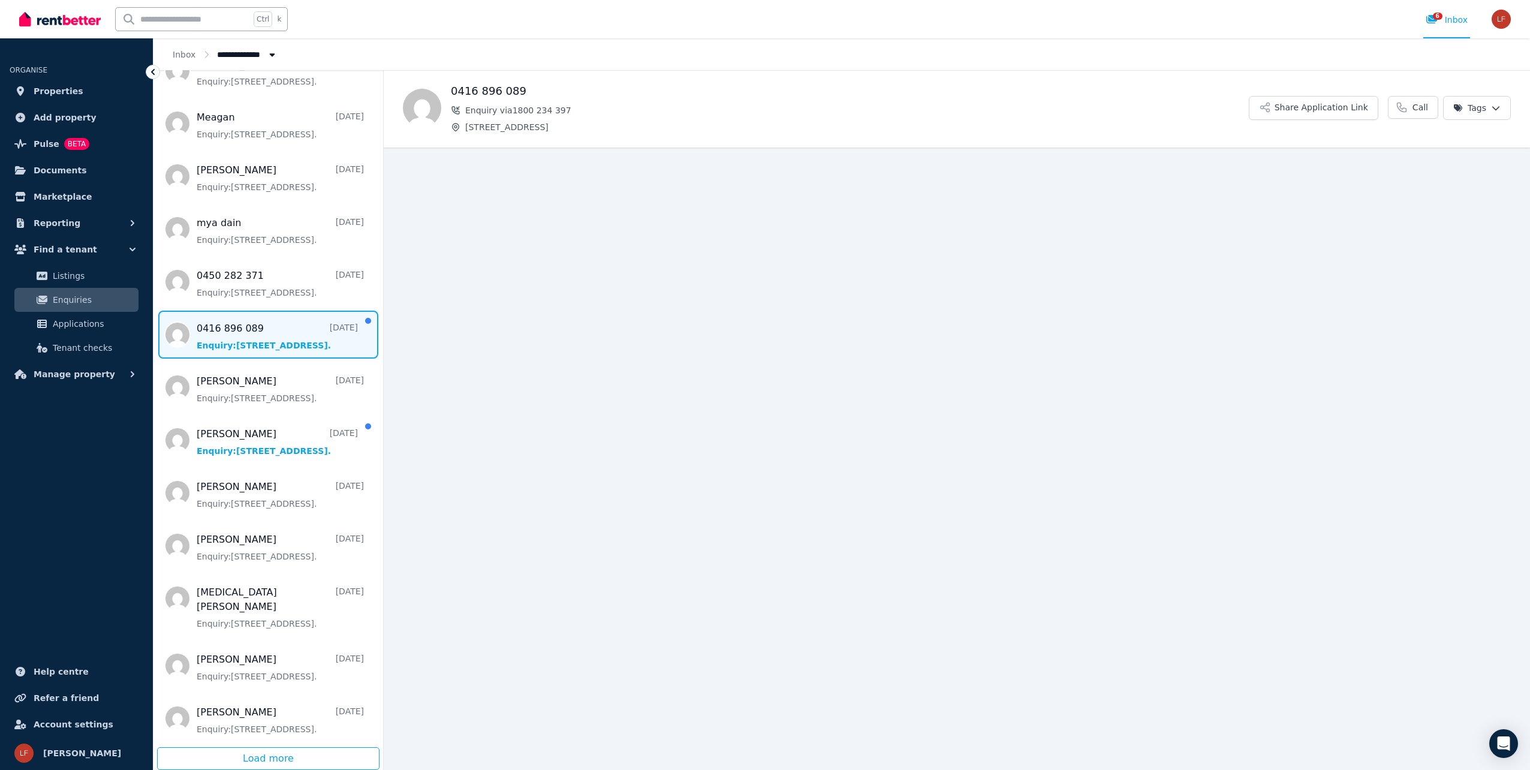
scroll to position [2056, 0]
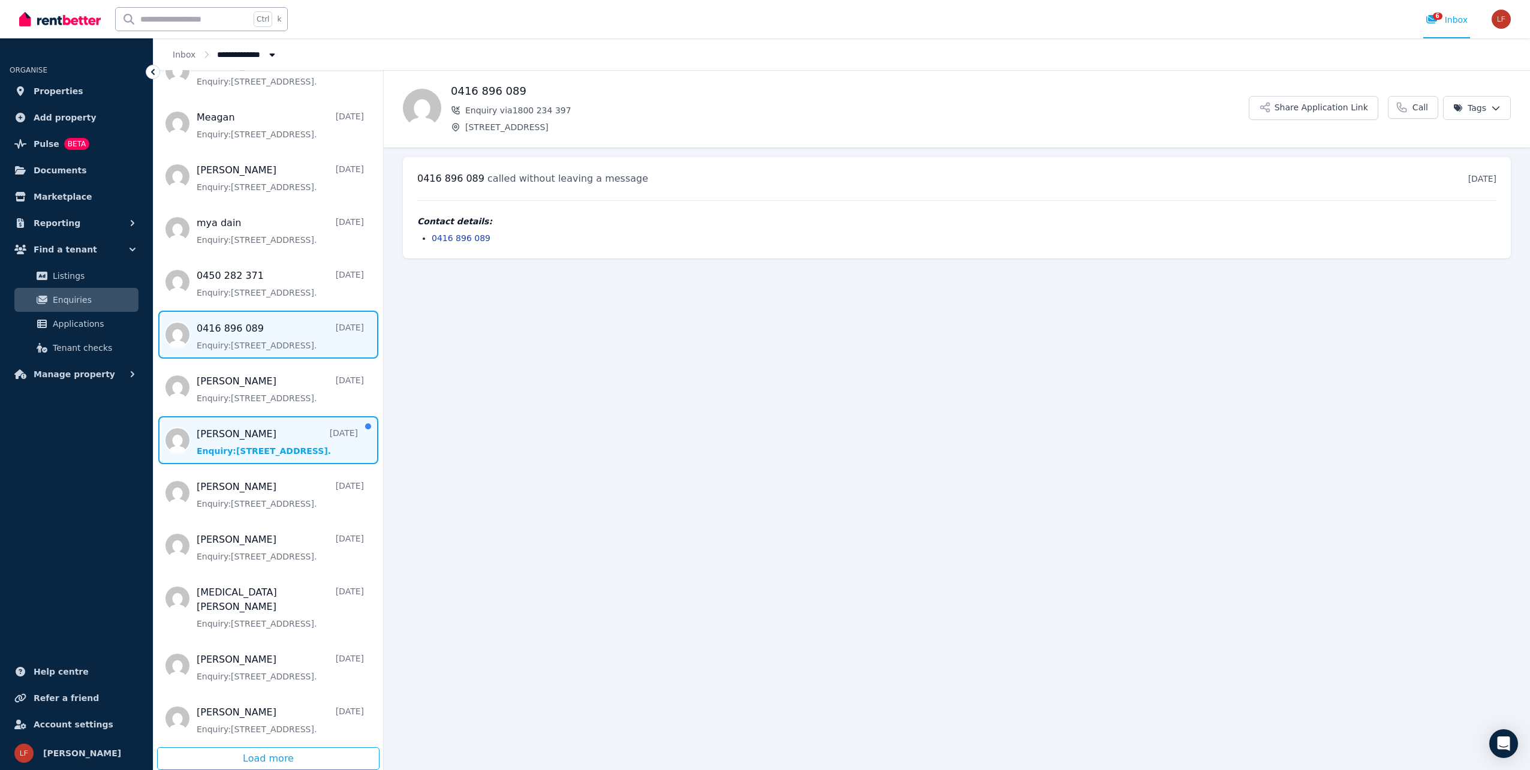
click at [261, 455] on span "Message list" at bounding box center [269, 440] width 230 height 48
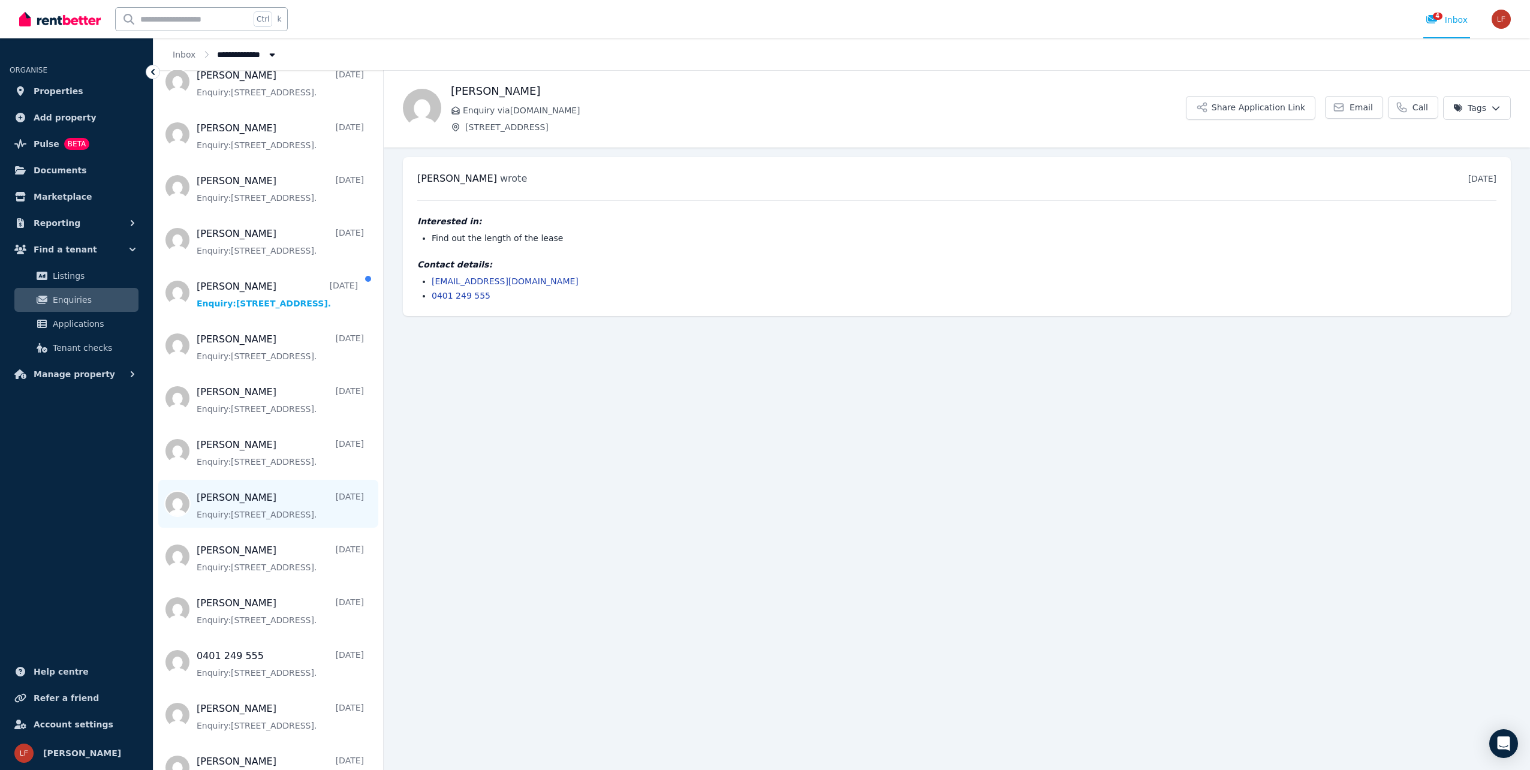
scroll to position [976, 0]
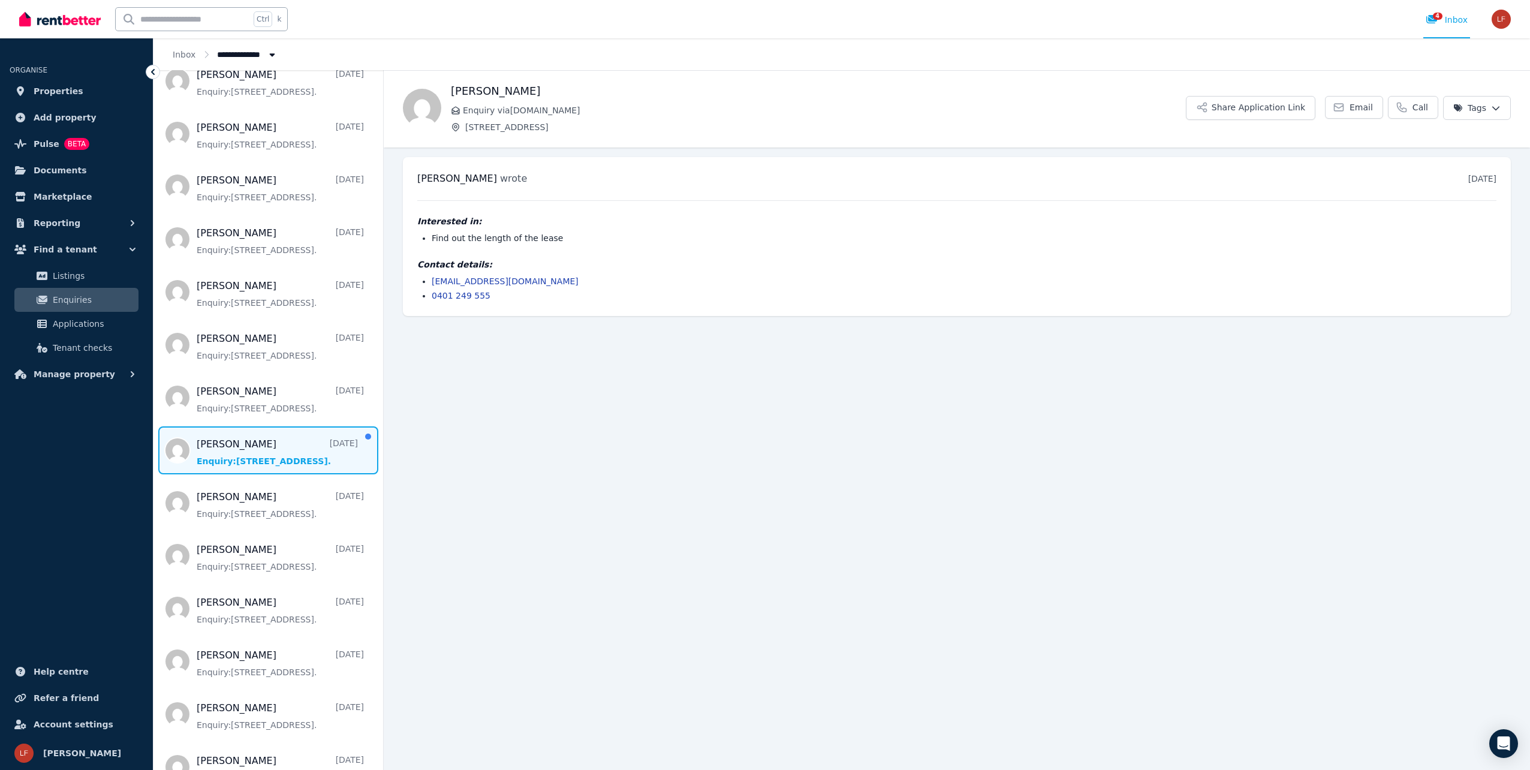
click at [281, 473] on span "Message list" at bounding box center [269, 450] width 230 height 48
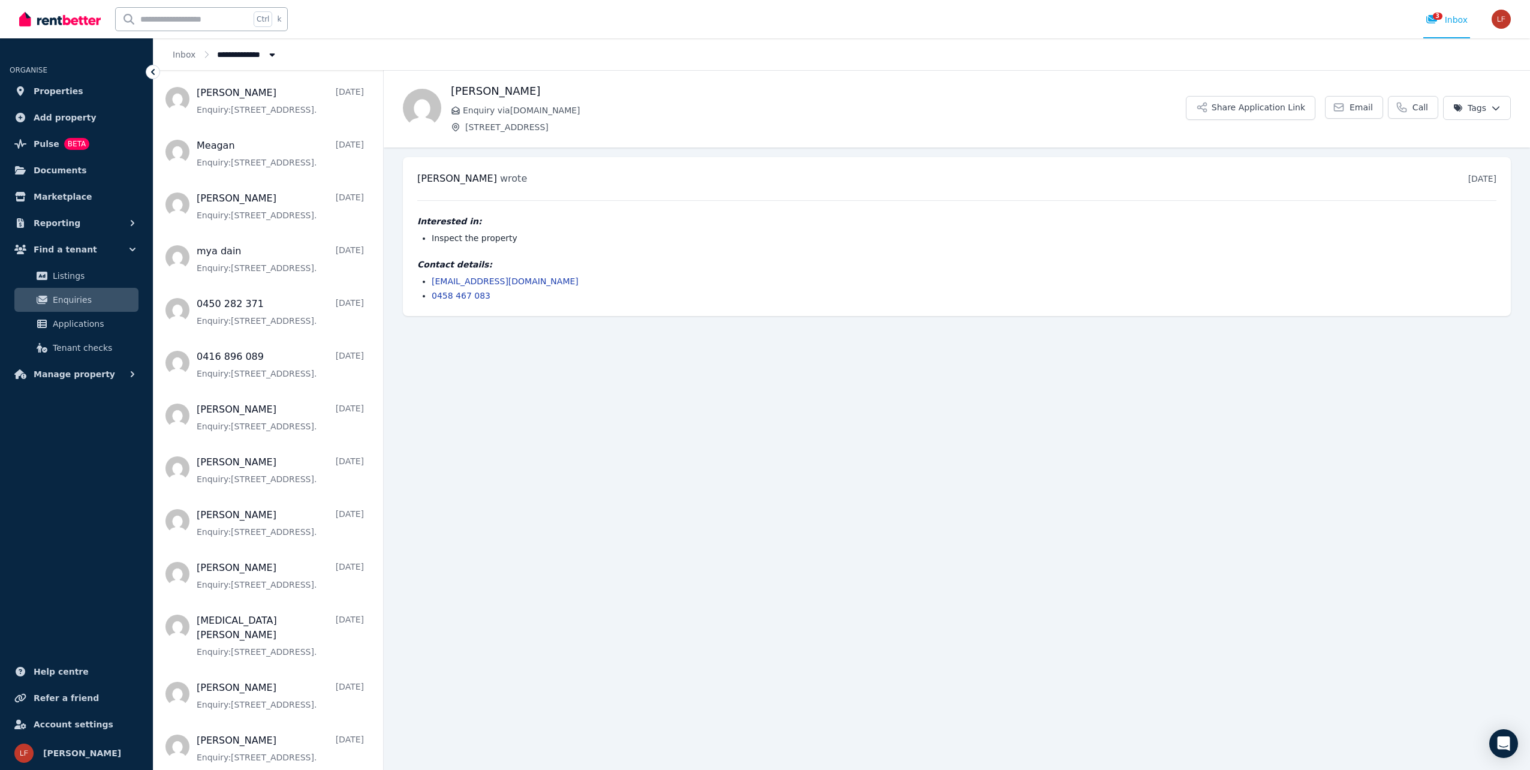
scroll to position [2056, 0]
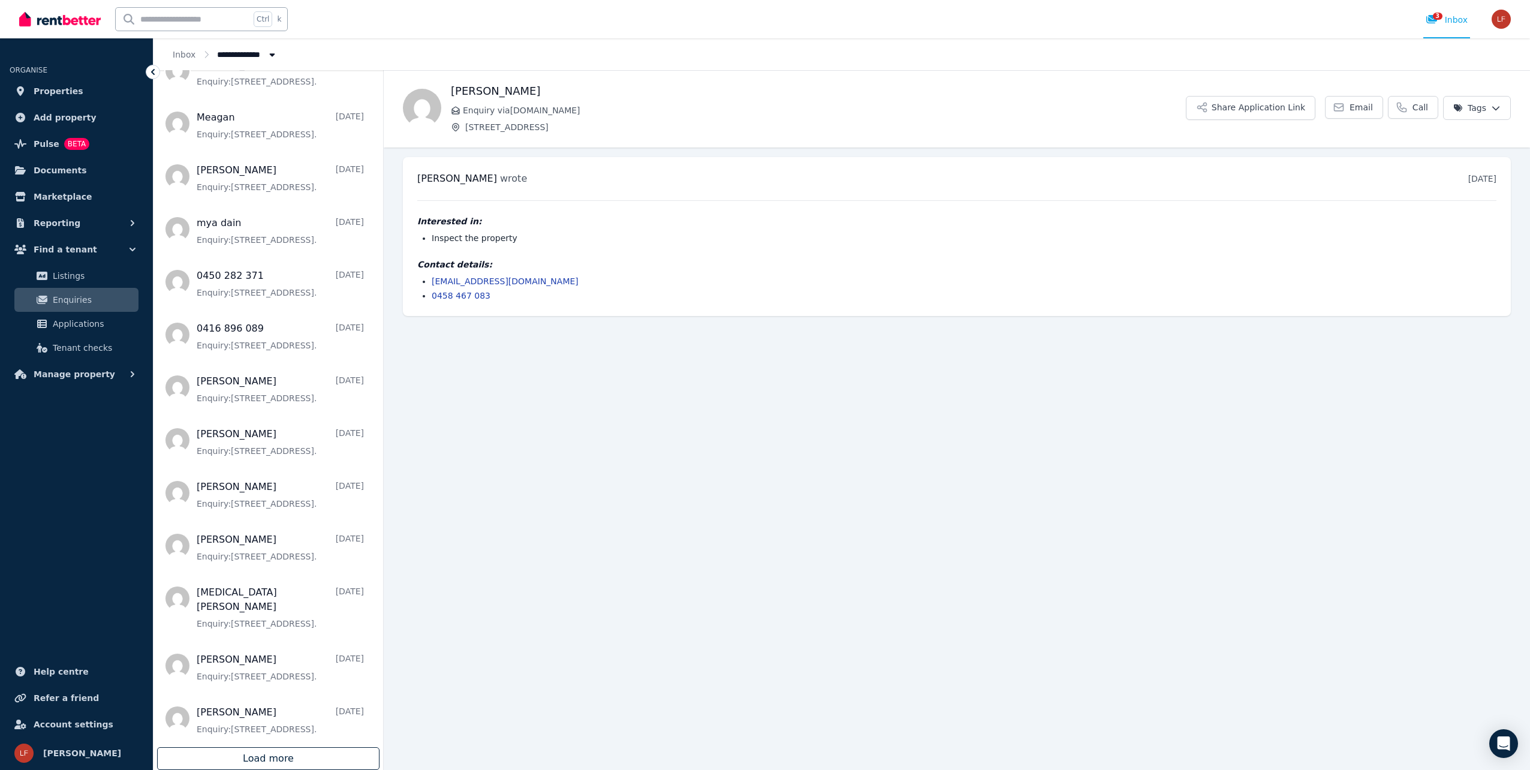
click at [292, 754] on div "Load more" at bounding box center [268, 758] width 222 height 23
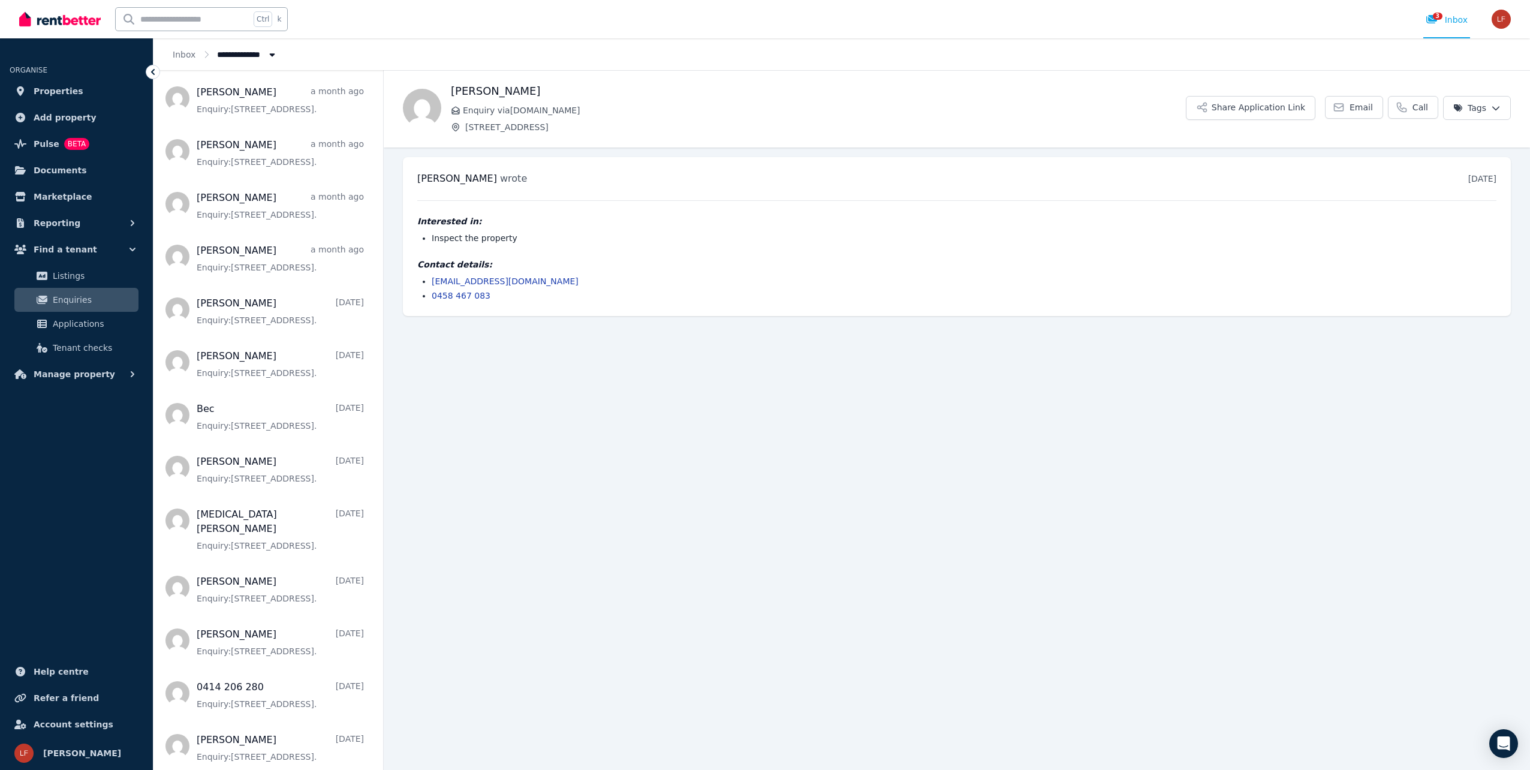
scroll to position [4694, 0]
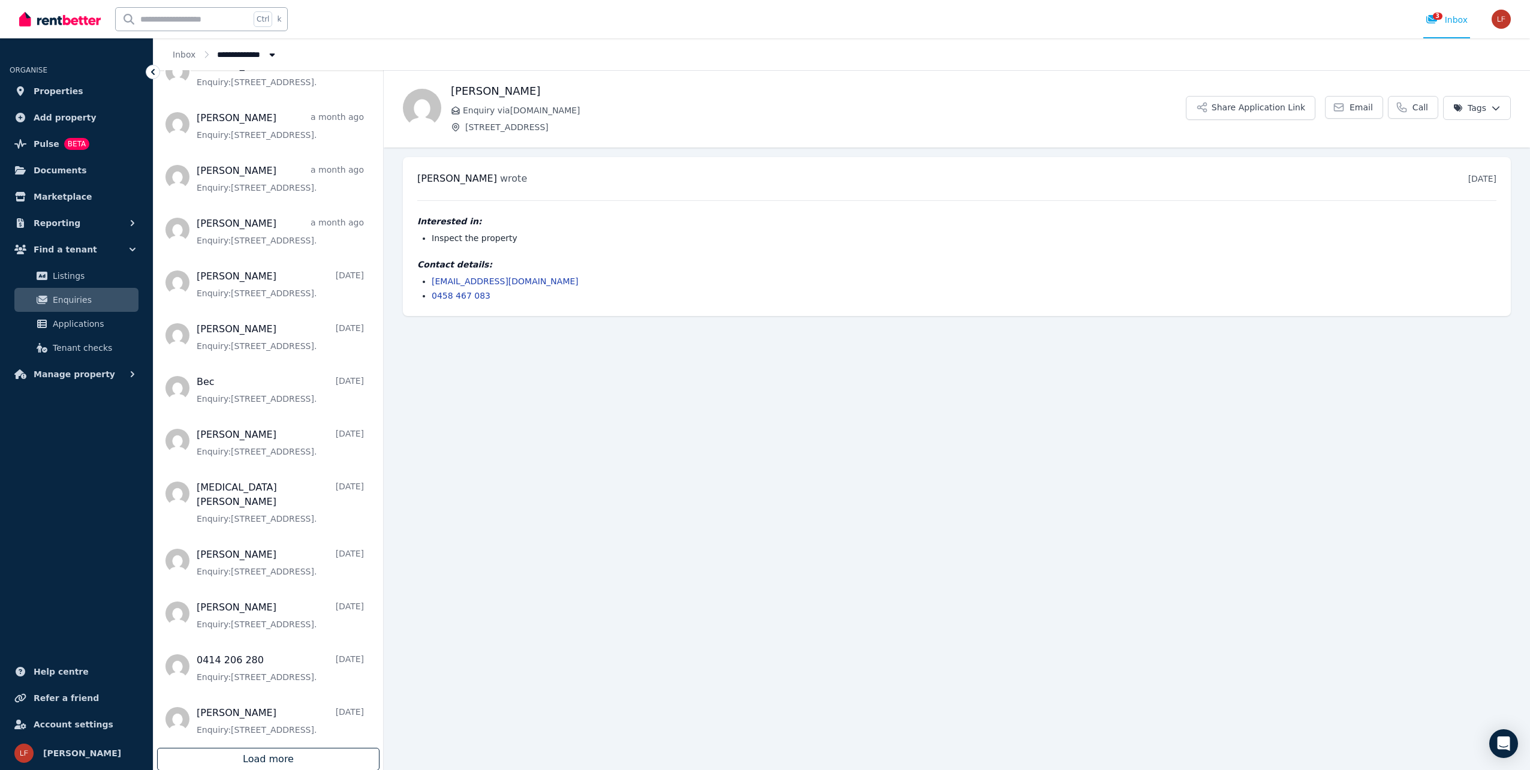
click at [332, 757] on div "Load more" at bounding box center [268, 759] width 222 height 23
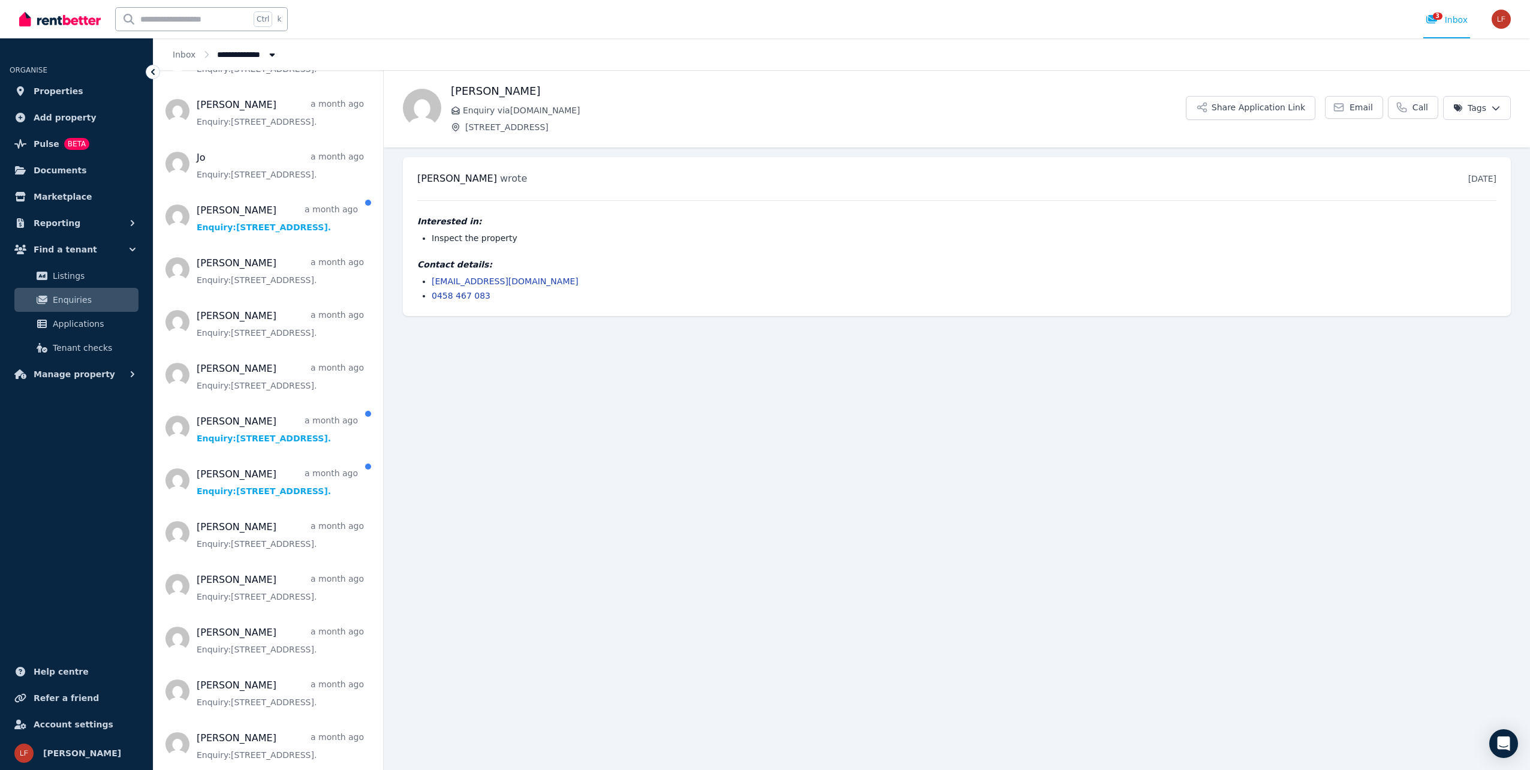
scroll to position [3589, 0]
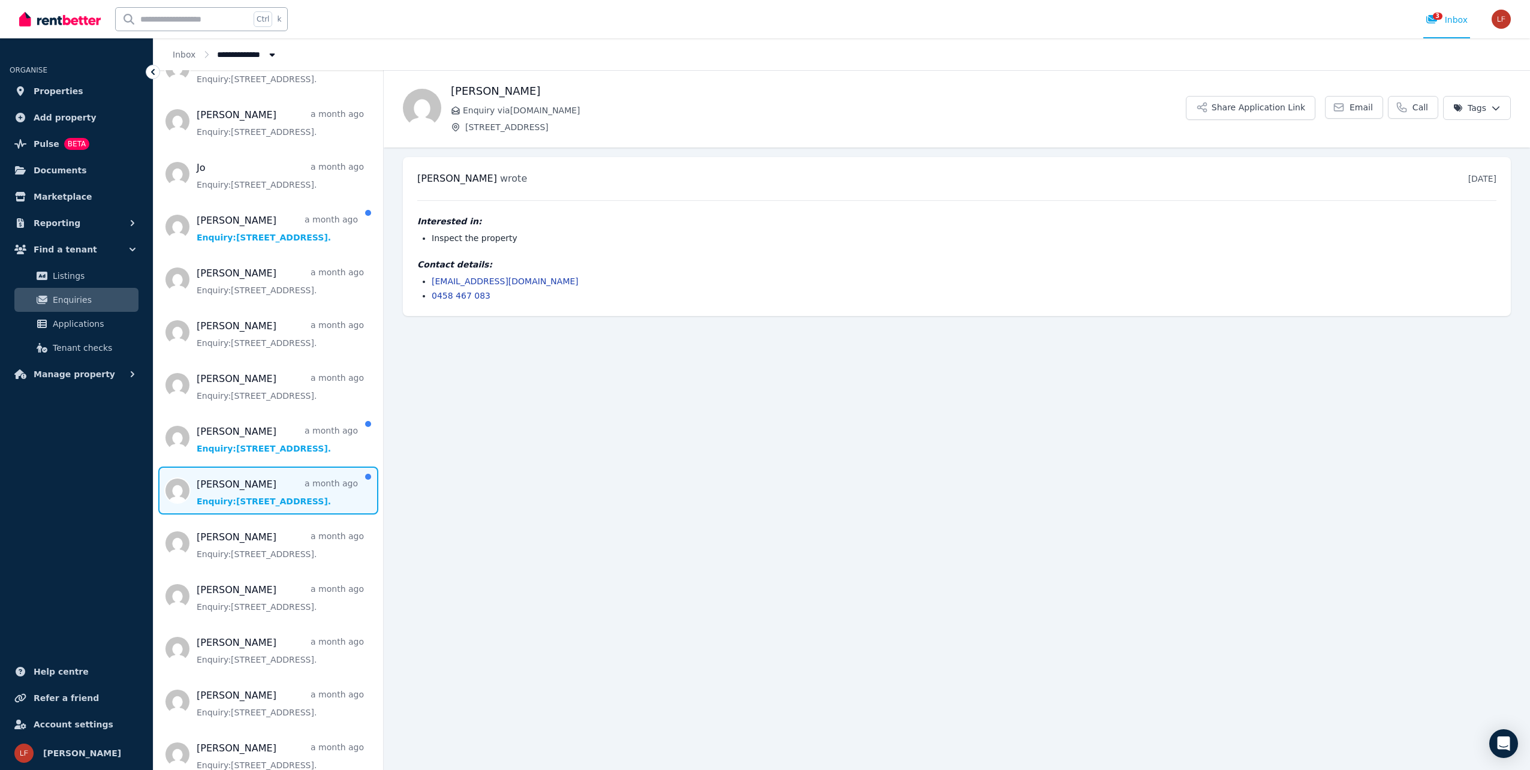
click at [285, 502] on span "Message list" at bounding box center [269, 491] width 230 height 48
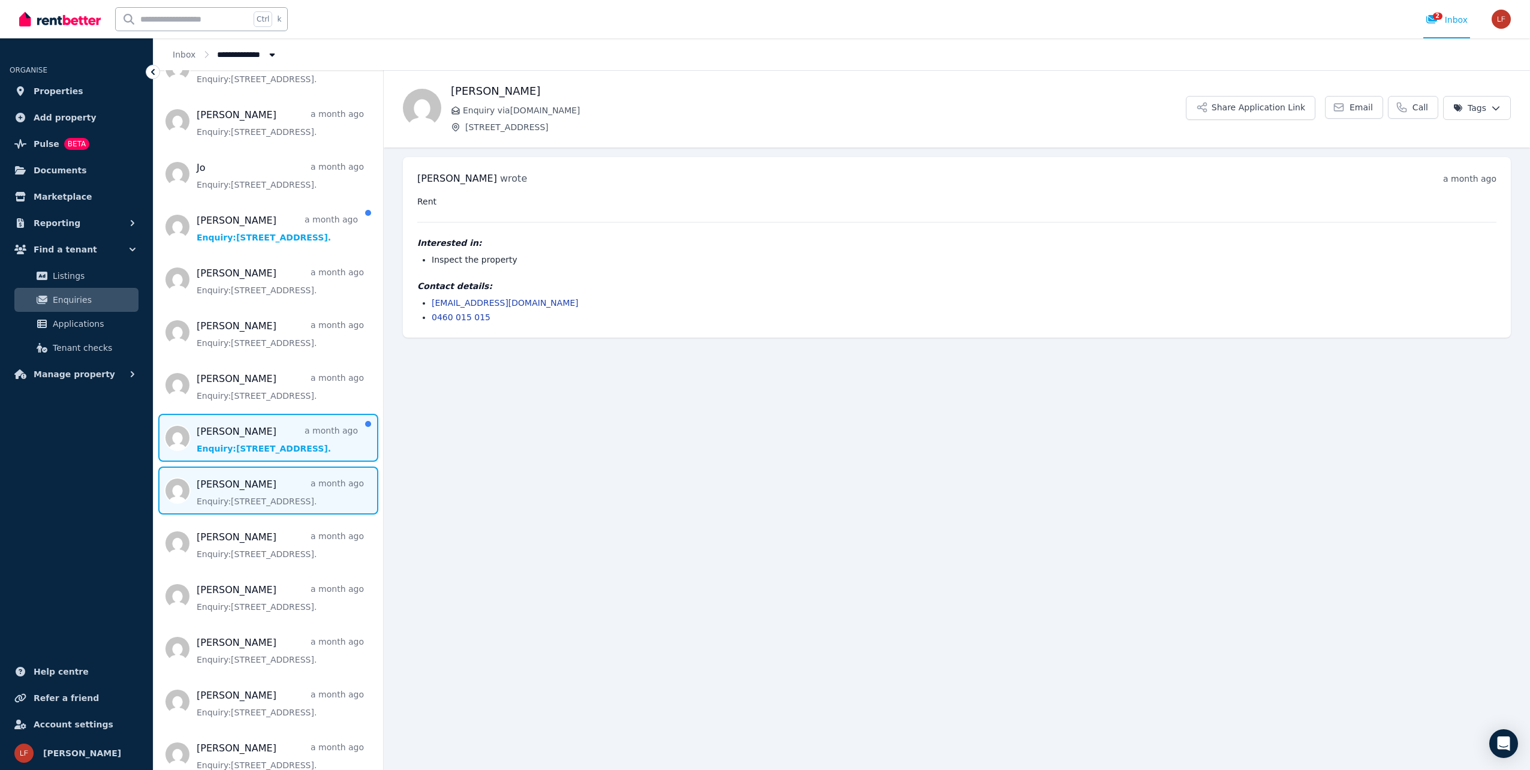
click at [273, 452] on span "Message list" at bounding box center [269, 438] width 230 height 48
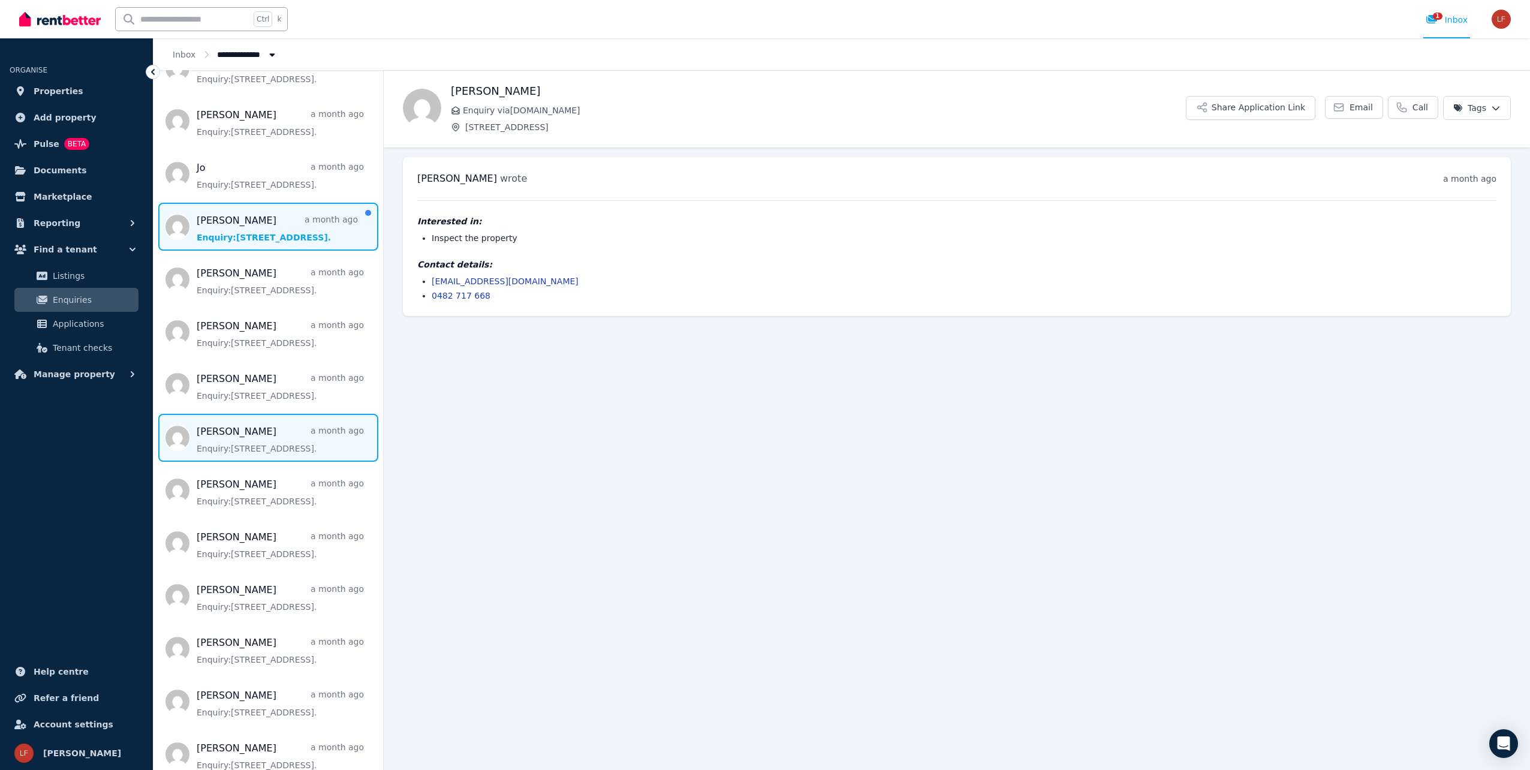
click at [291, 242] on span "Message list" at bounding box center [269, 227] width 230 height 48
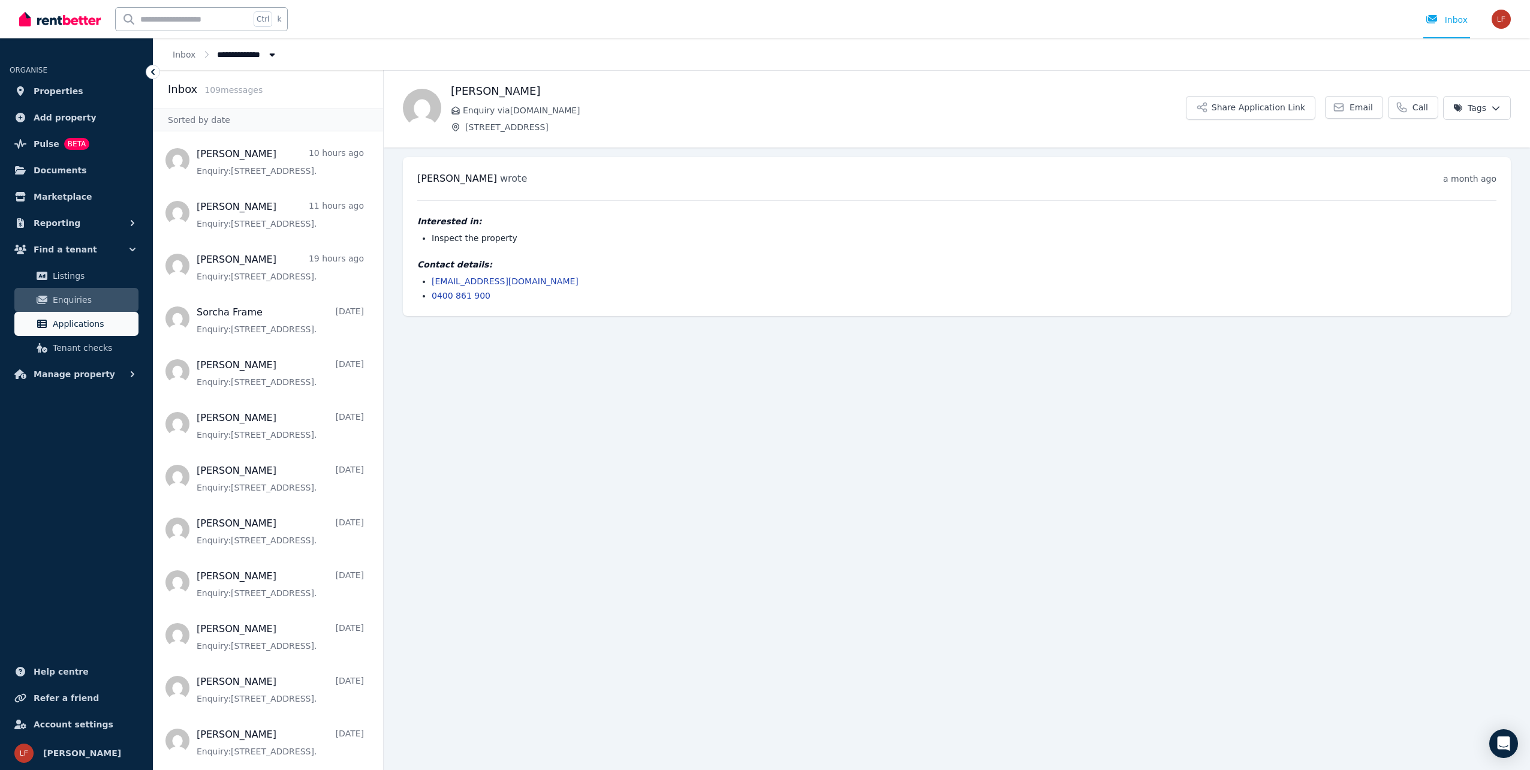
click at [58, 323] on span "Applications" at bounding box center [93, 324] width 81 height 14
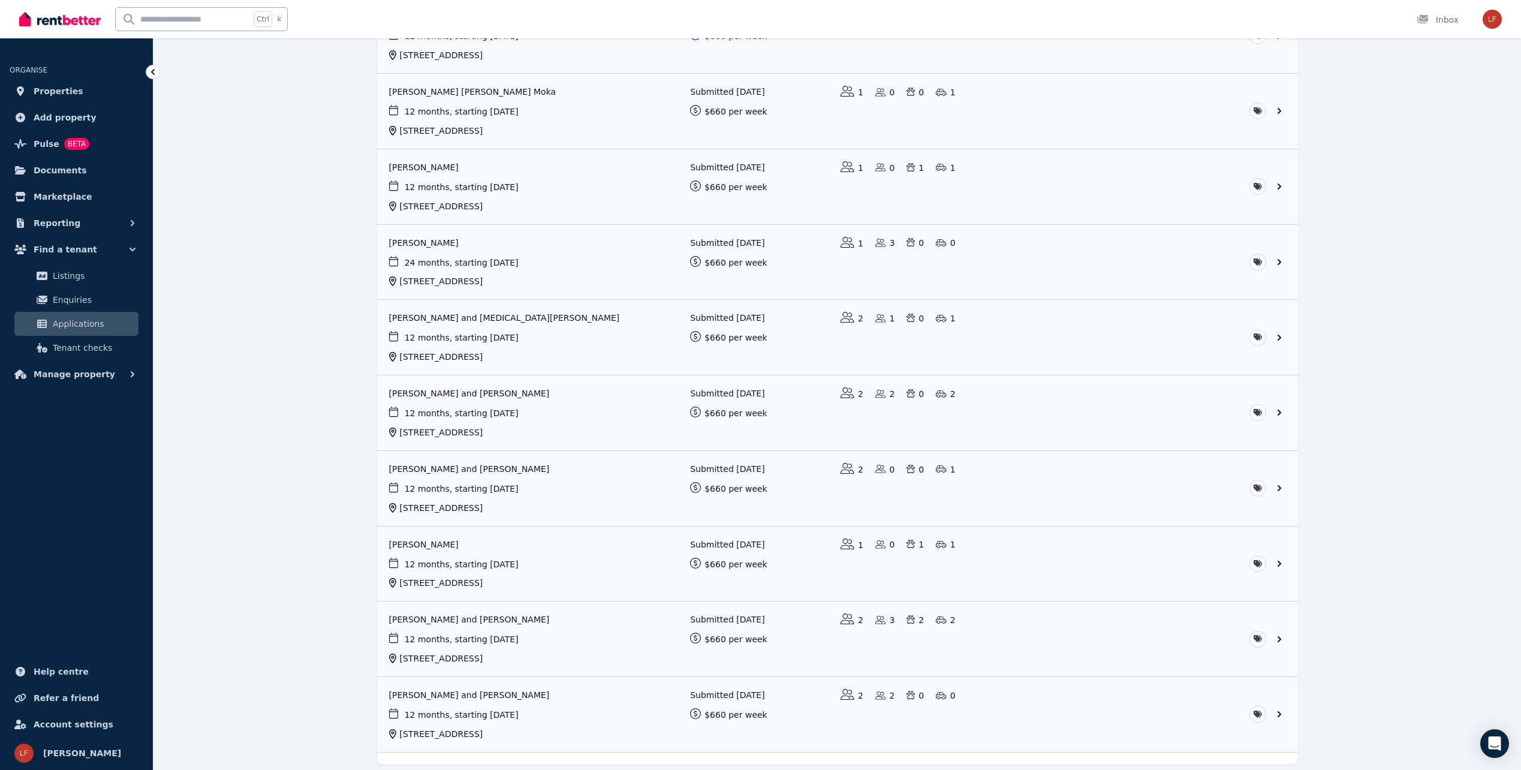
scroll to position [420, 0]
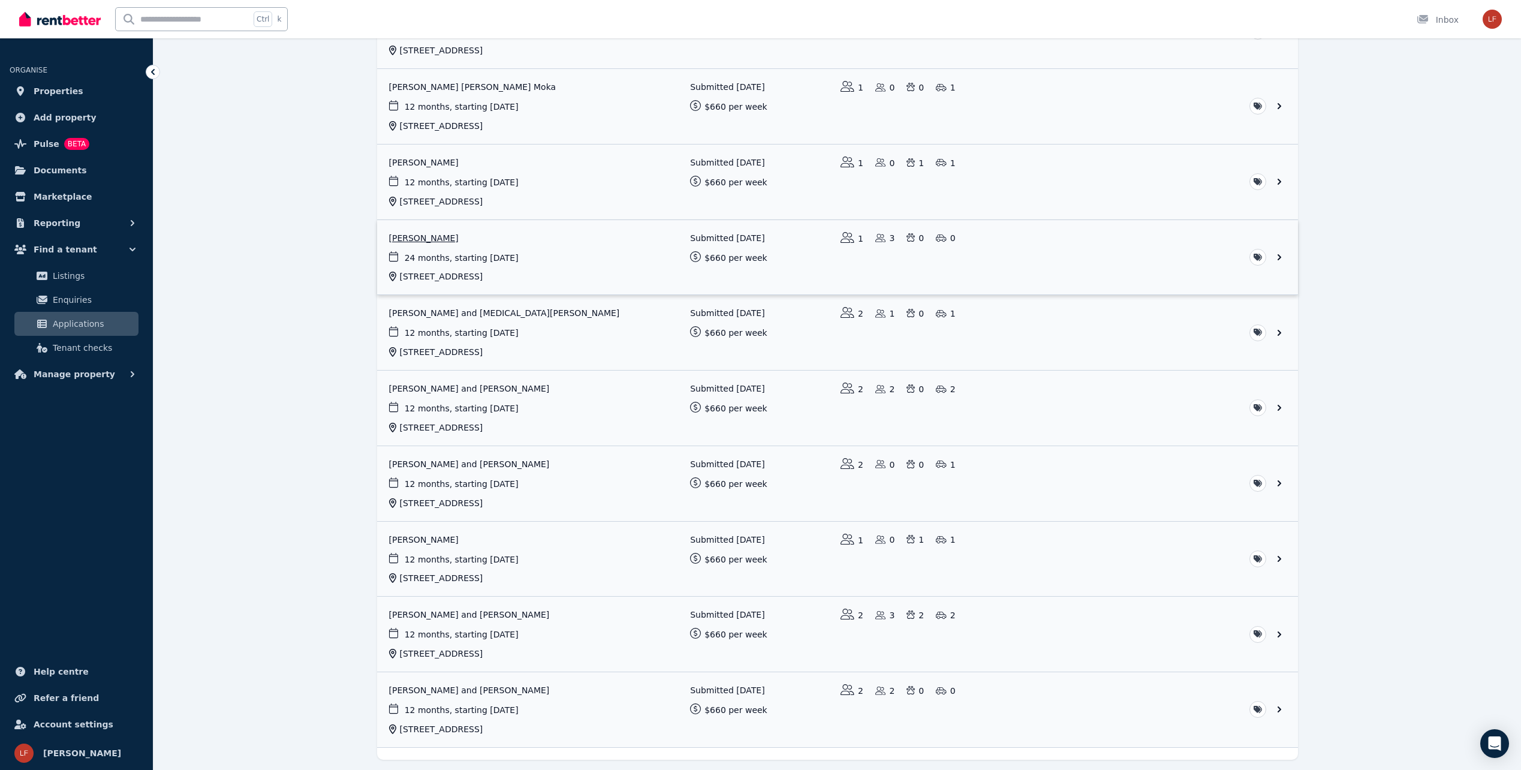
click at [748, 245] on link "View application: Claire Ross" at bounding box center [837, 257] width 921 height 75
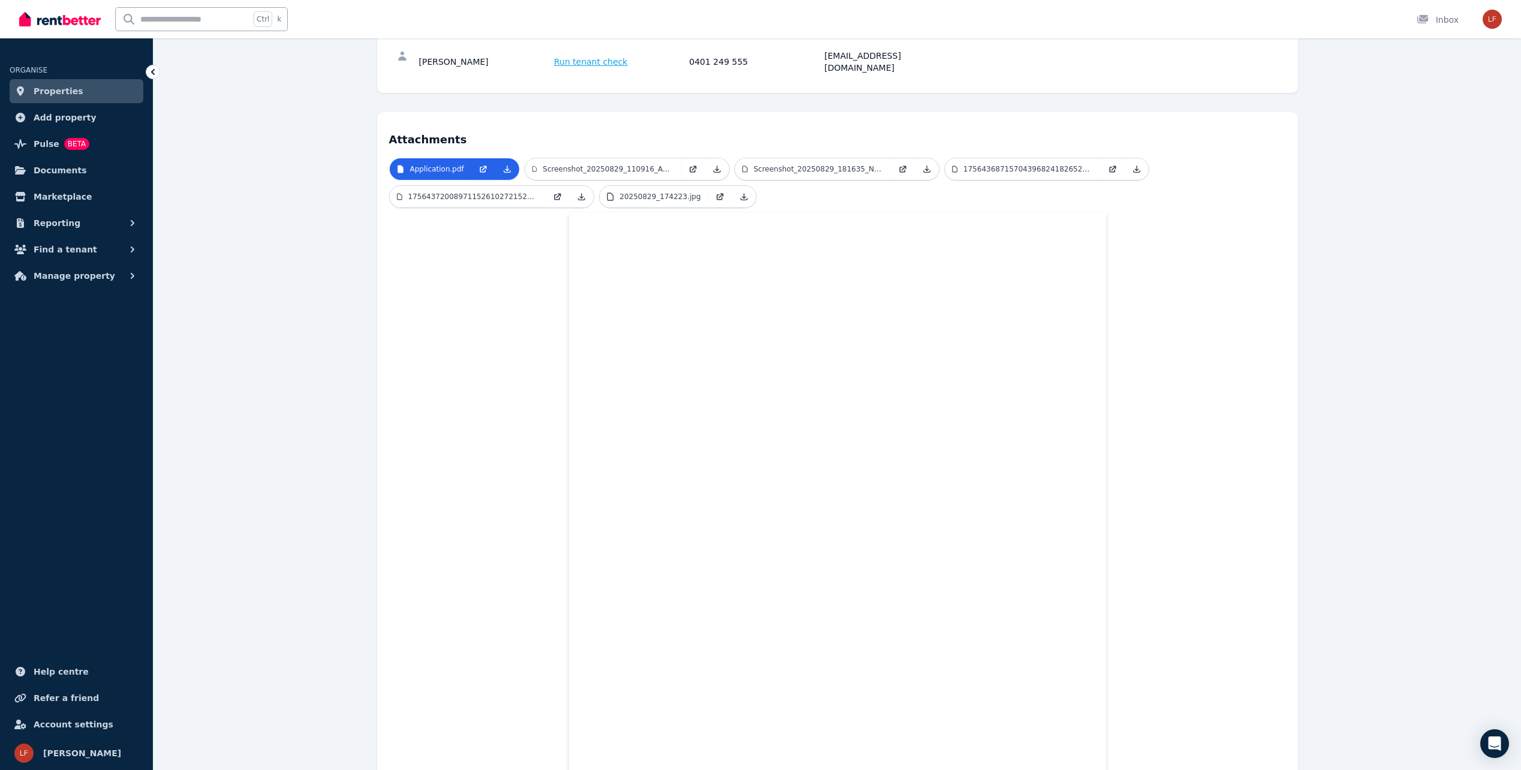
scroll to position [136, 0]
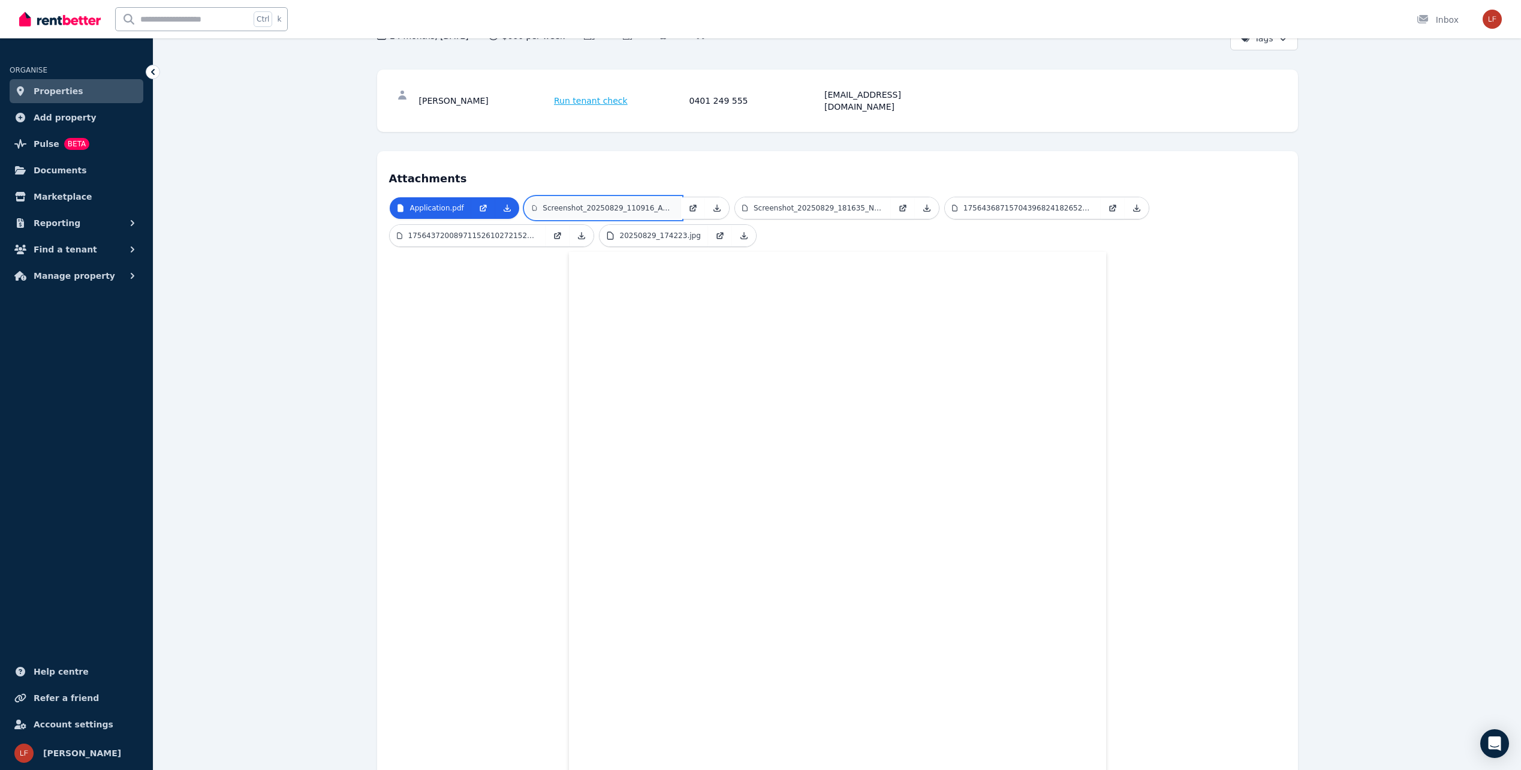
click at [670, 197] on link "Screenshot_20250829_110916_Adobe_Acrobat.jpg" at bounding box center [603, 208] width 156 height 22
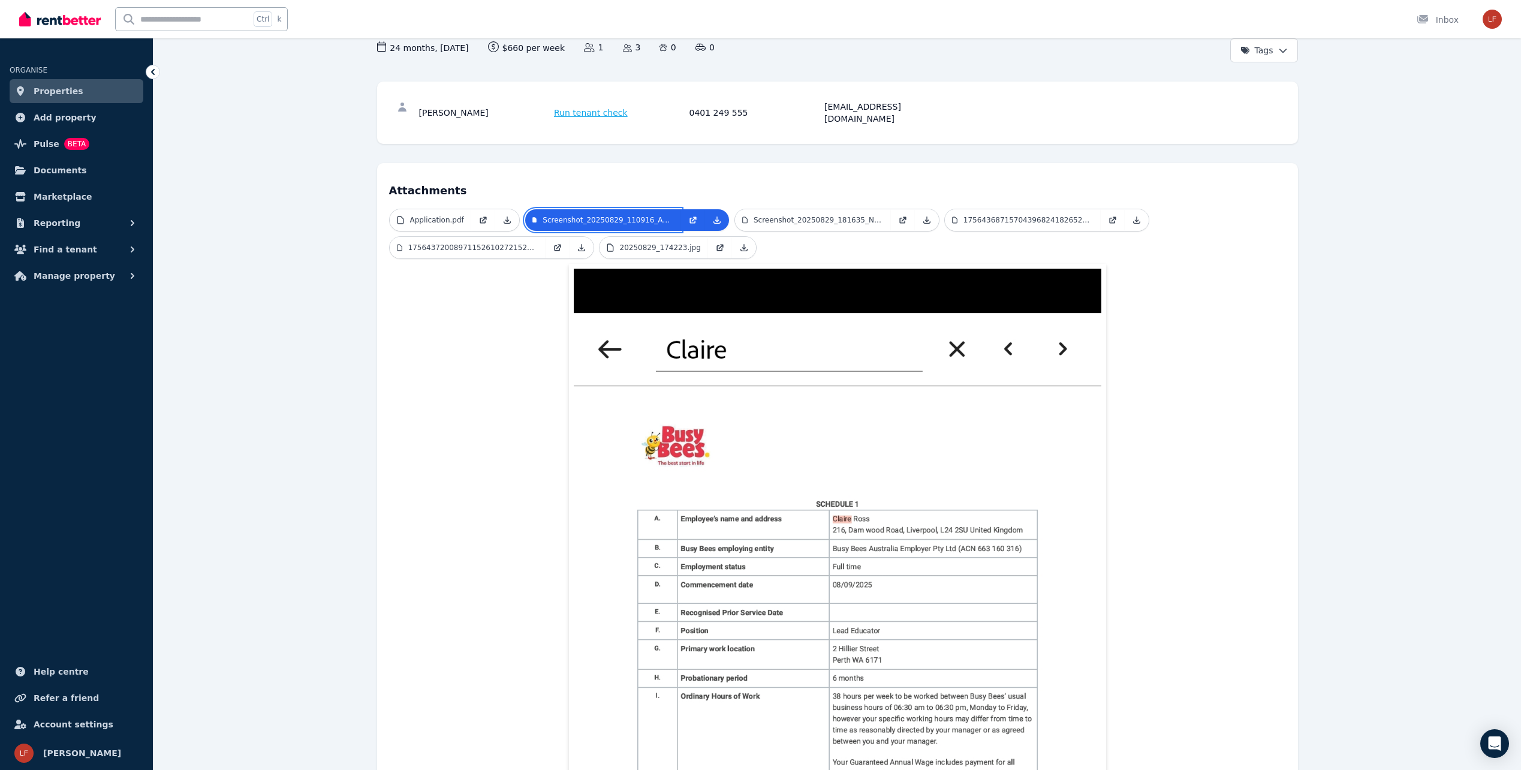
scroll to position [0, 0]
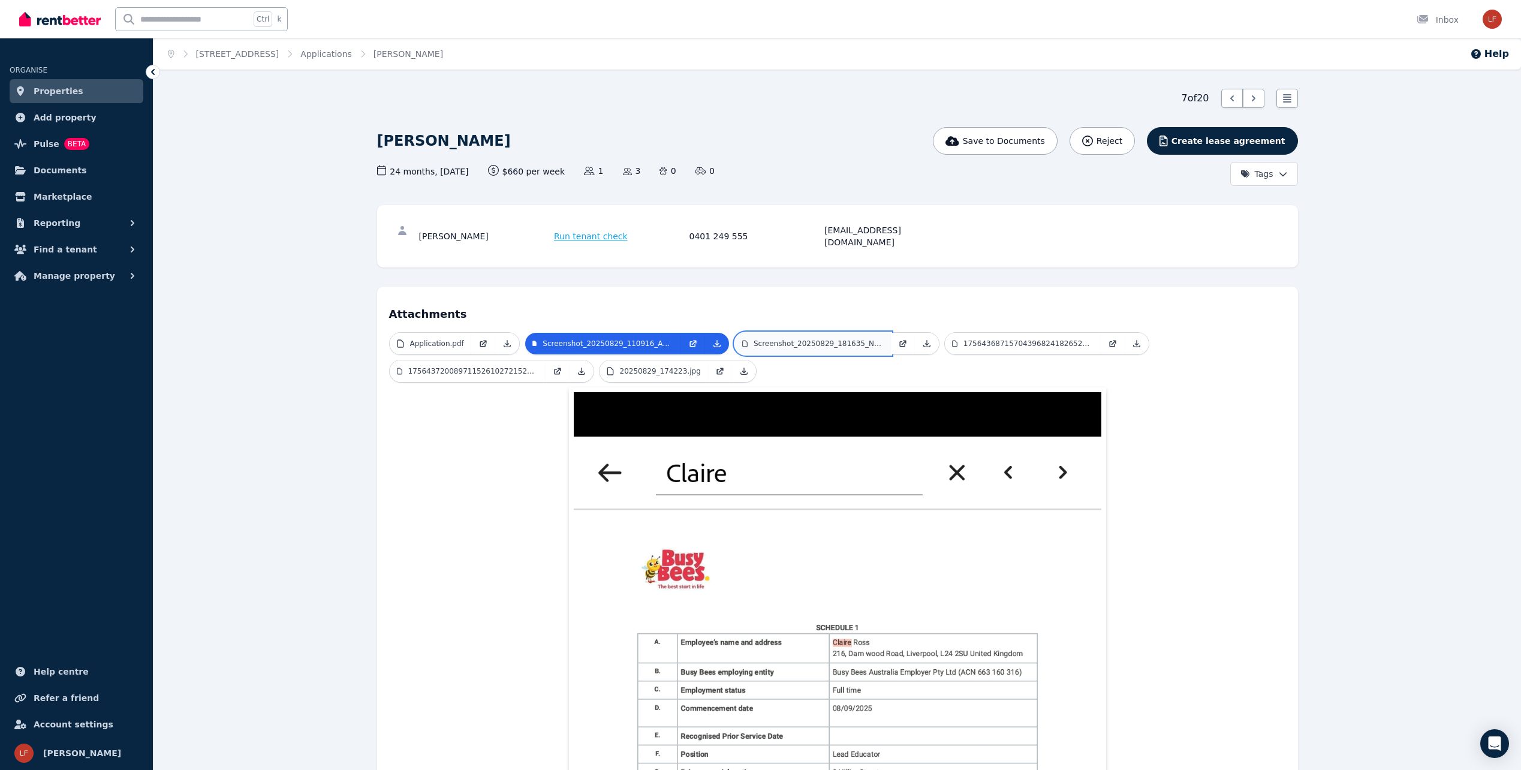
click at [875, 339] on p "Screenshot_20250829_181635_NatWest.jpg" at bounding box center [819, 344] width 130 height 10
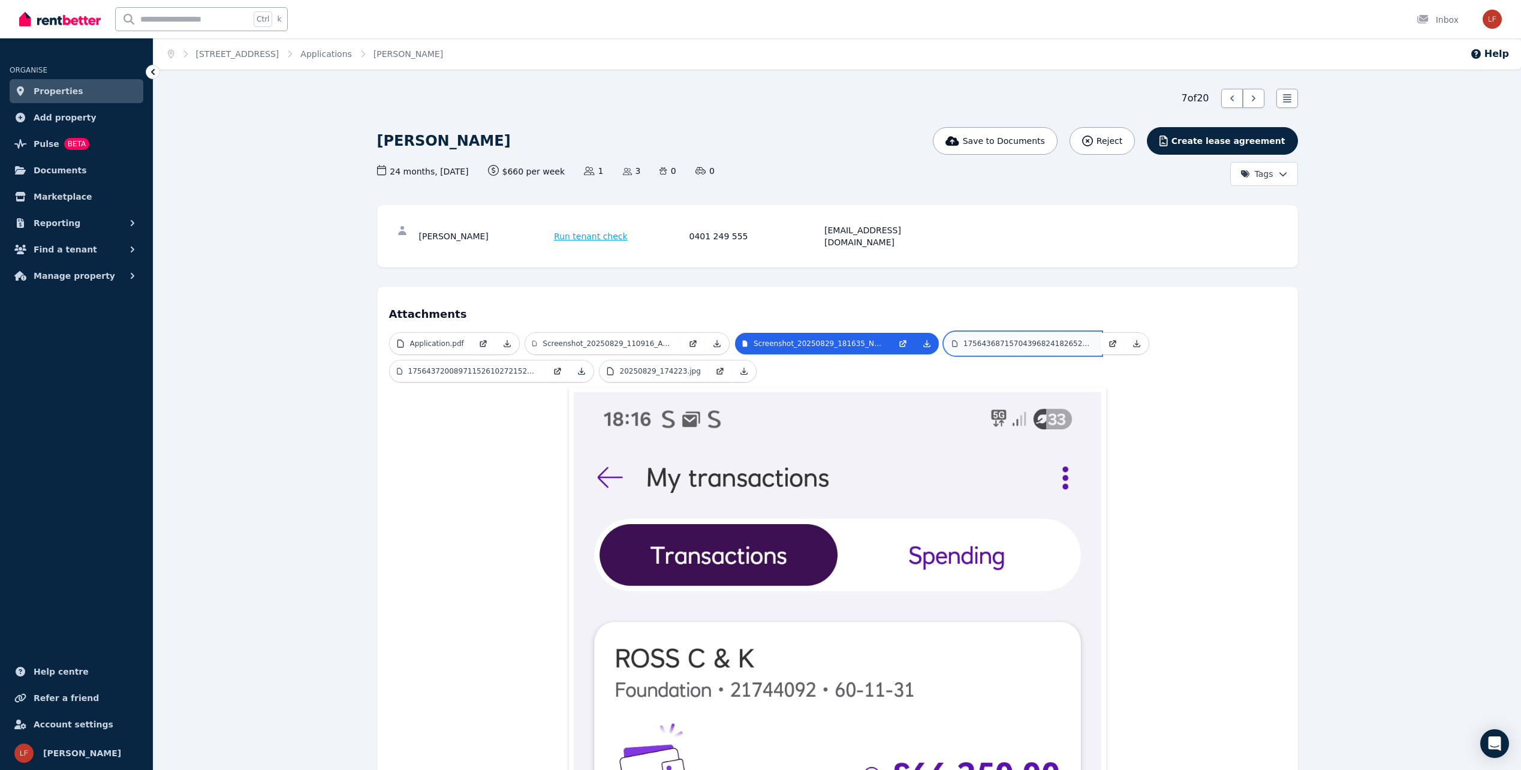
click at [996, 339] on p "17564368715704396824182652114010.jpg" at bounding box center [1029, 344] width 130 height 10
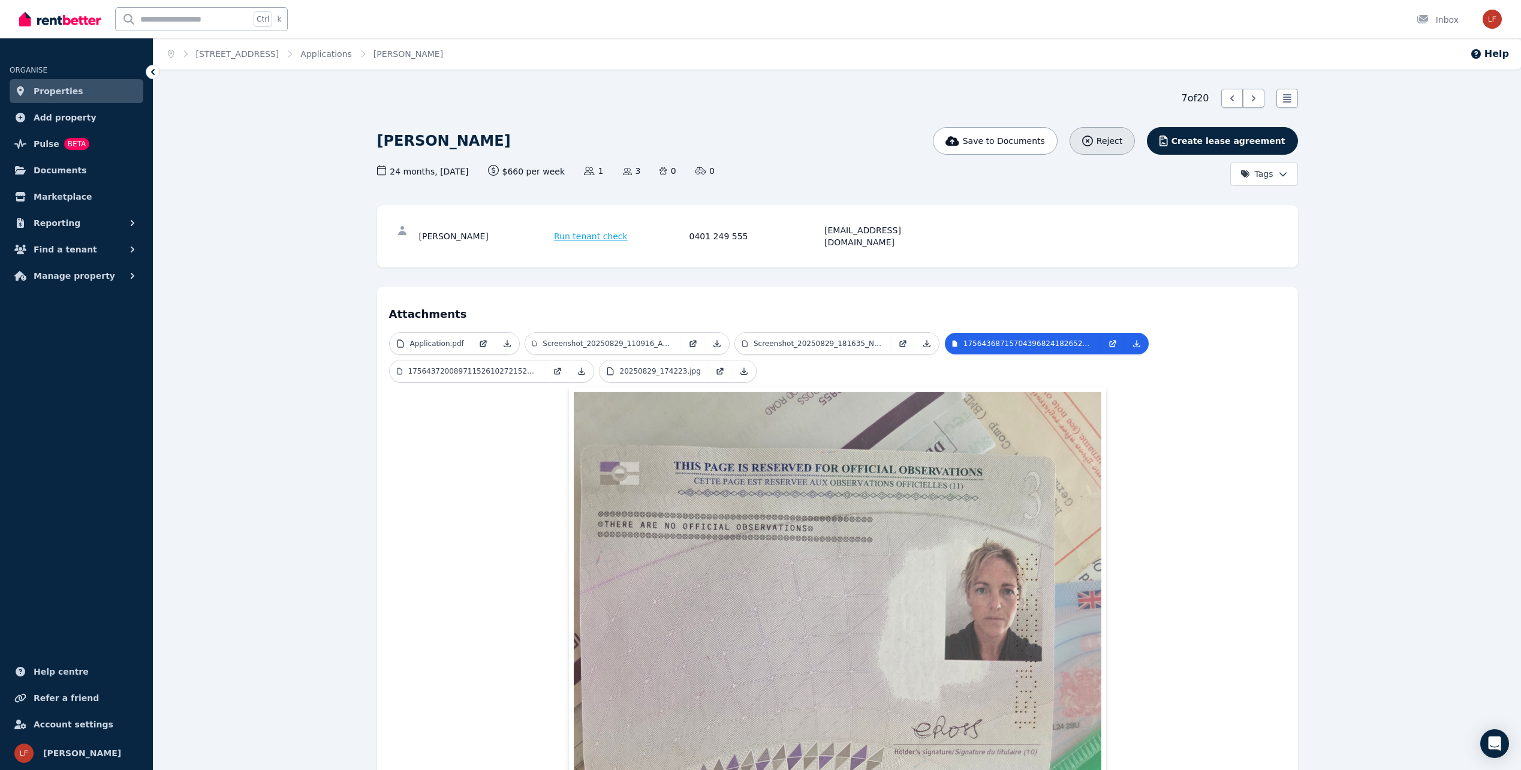
click at [1093, 143] on icon "button" at bounding box center [1087, 141] width 11 height 11
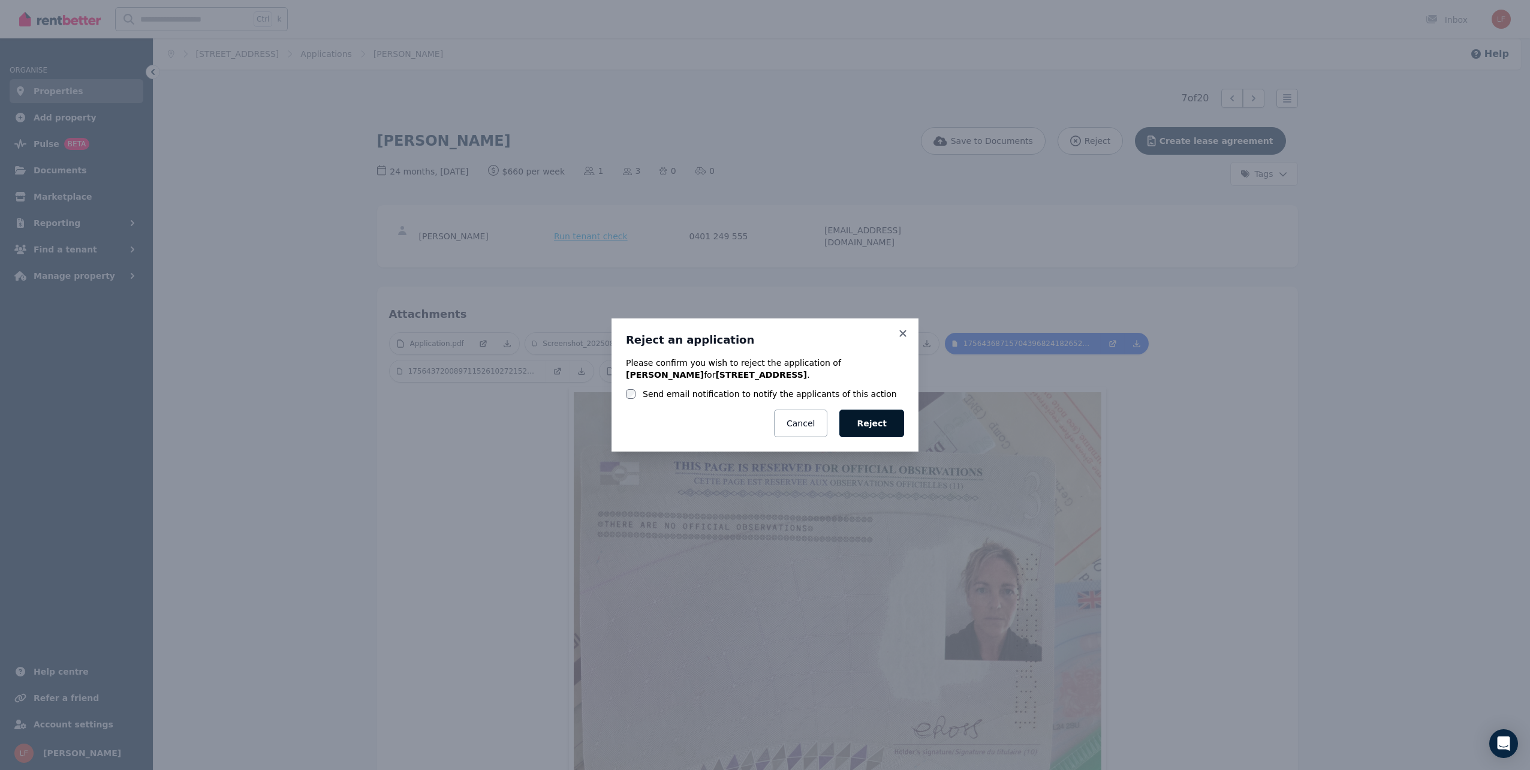
click at [878, 420] on button "Reject" at bounding box center [871, 424] width 65 height 28
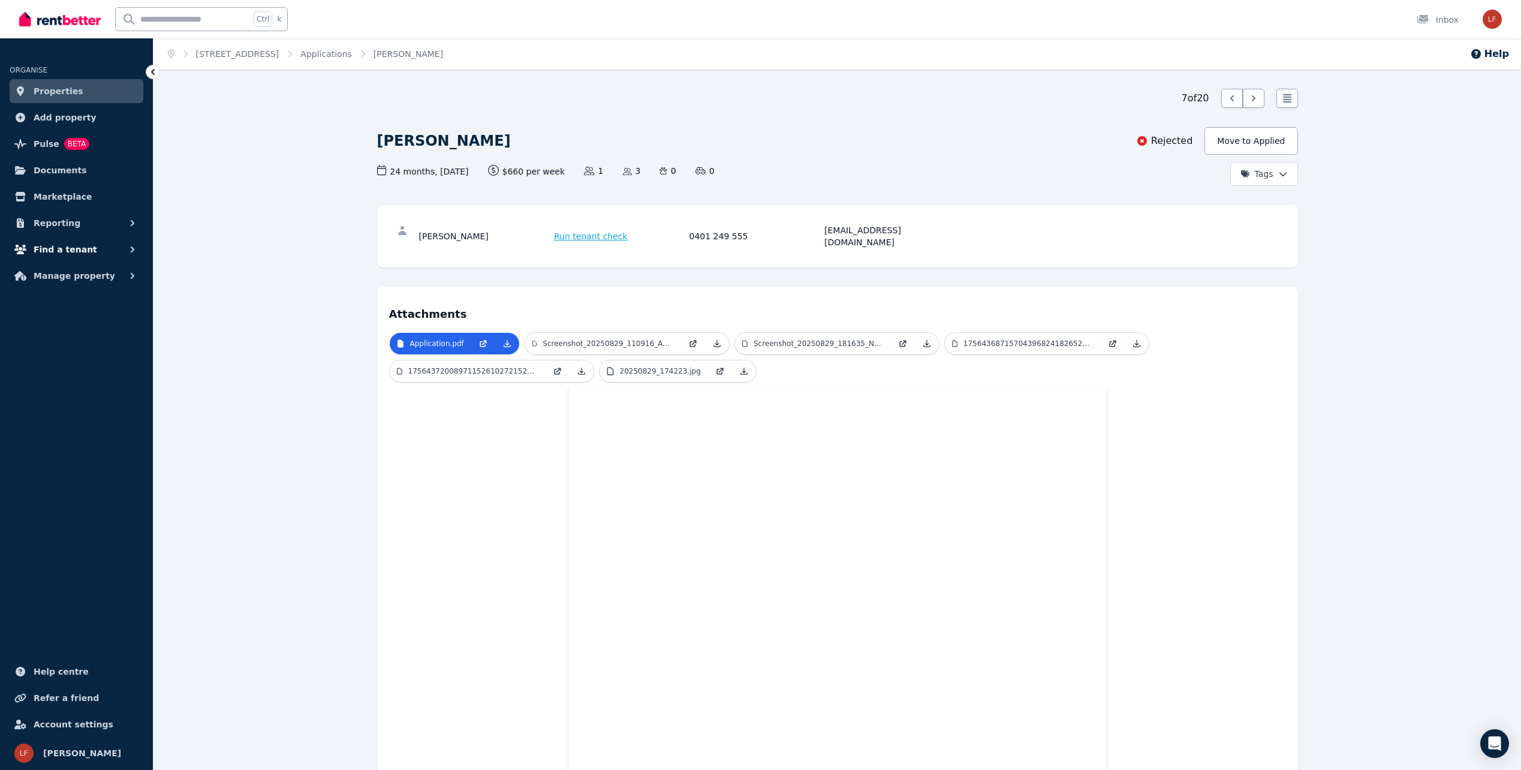
click at [70, 249] on span "Find a tenant" at bounding box center [66, 249] width 64 height 14
